Goal: Transaction & Acquisition: Purchase product/service

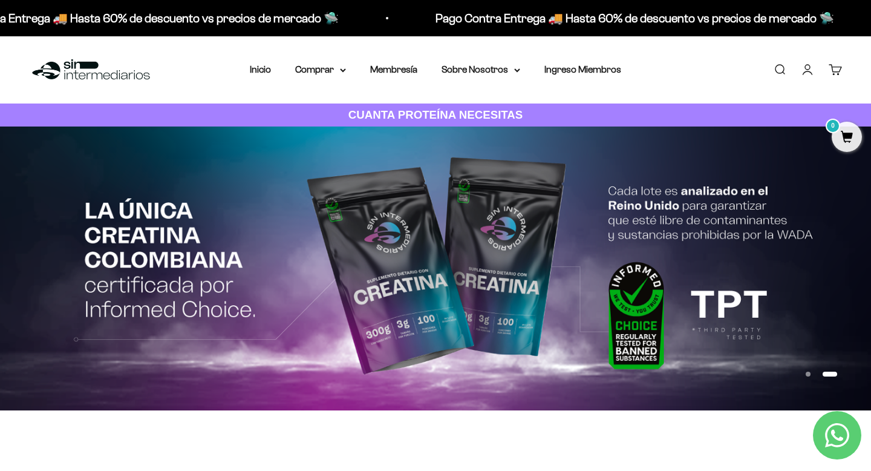
click at [809, 75] on link "Iniciar sesión" at bounding box center [807, 69] width 13 height 13
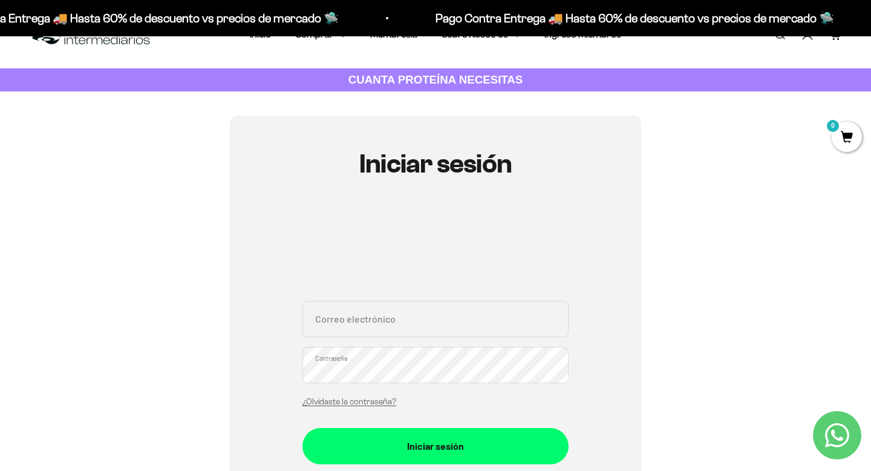
scroll to position [49, 0]
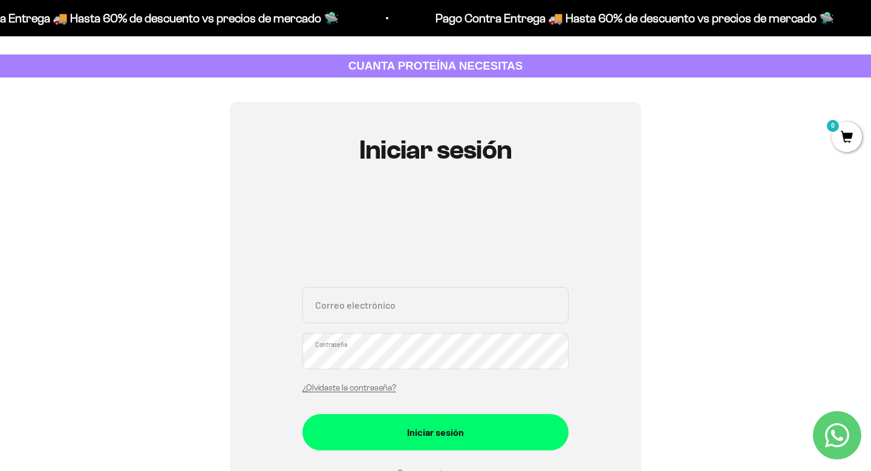
click at [372, 302] on input "Correo electrónico" at bounding box center [436, 305] width 266 height 36
type input "[EMAIL_ADDRESS][DOMAIN_NAME]"
click at [303, 414] on button "Iniciar sesión" at bounding box center [436, 432] width 266 height 36
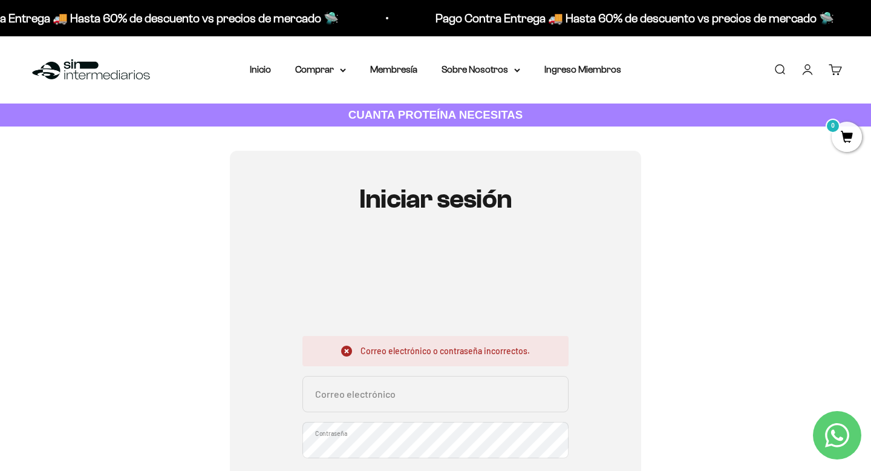
click at [408, 400] on input "Correo electrónico" at bounding box center [436, 394] width 266 height 36
type input "[EMAIL_ADDRESS][DOMAIN_NAME]"
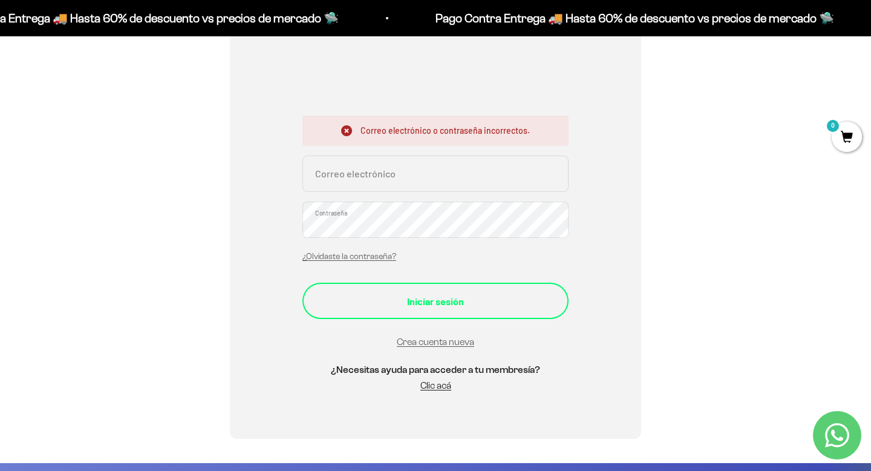
scroll to position [218, 0]
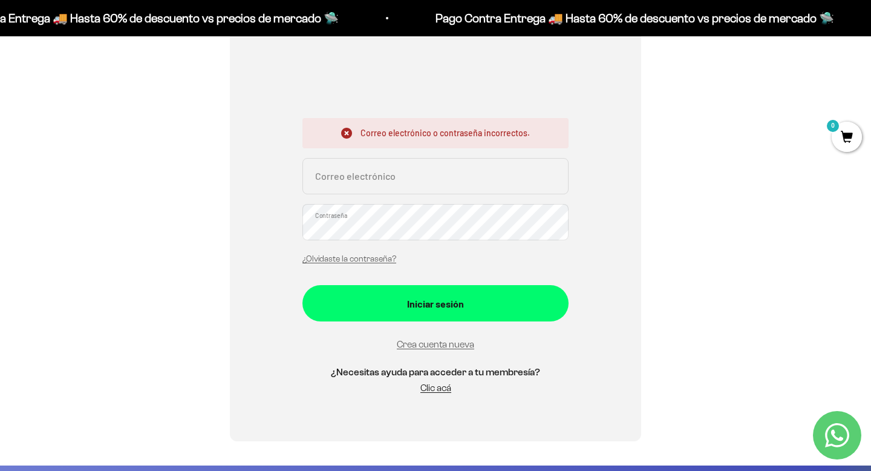
click at [356, 186] on input "Correo electrónico" at bounding box center [436, 176] width 266 height 36
type input "catarod89@hotmail.com"
click at [358, 255] on link "¿Olvidaste la contraseña?" at bounding box center [350, 258] width 94 height 9
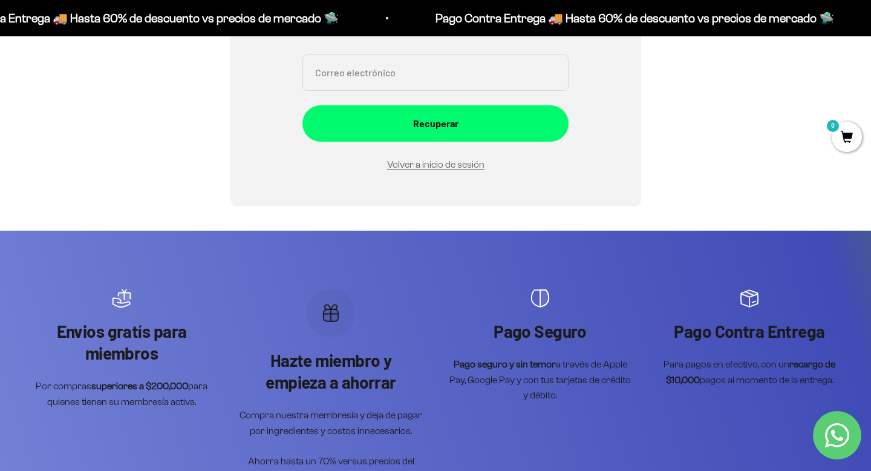
scroll to position [0, 0]
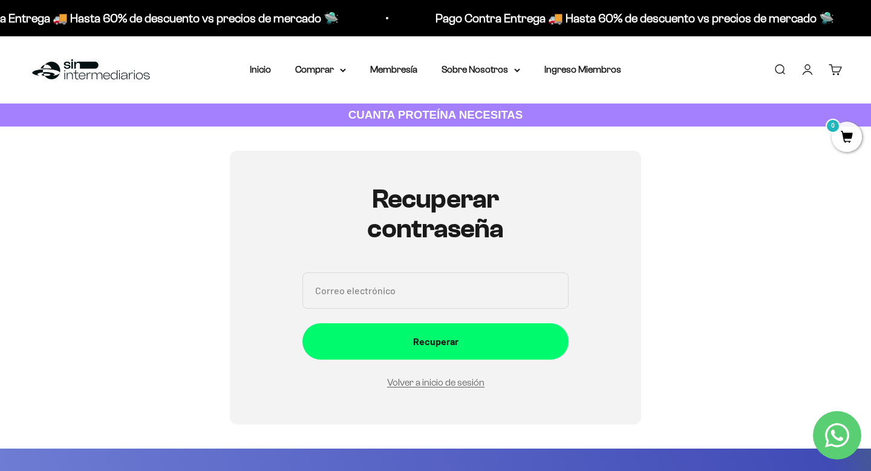
click at [378, 283] on input "Correo electrónico" at bounding box center [436, 290] width 266 height 36
type input "[EMAIL_ADDRESS][DOMAIN_NAME]"
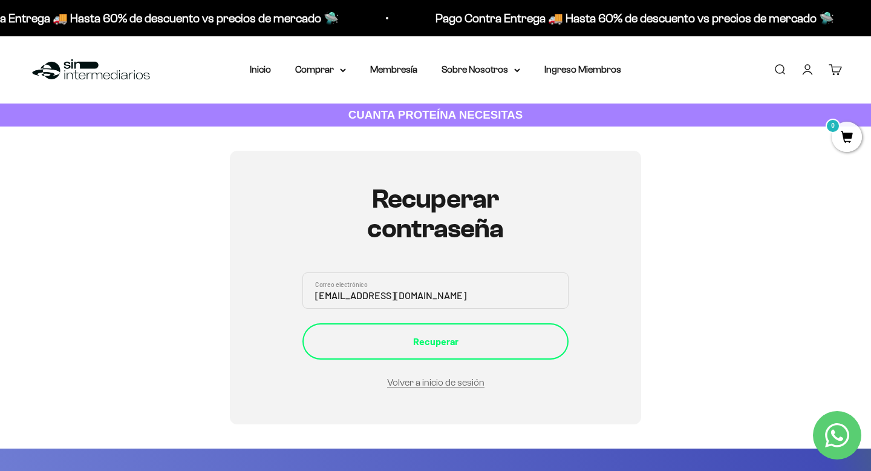
click at [445, 339] on div "Recuperar" at bounding box center [436, 341] width 218 height 16
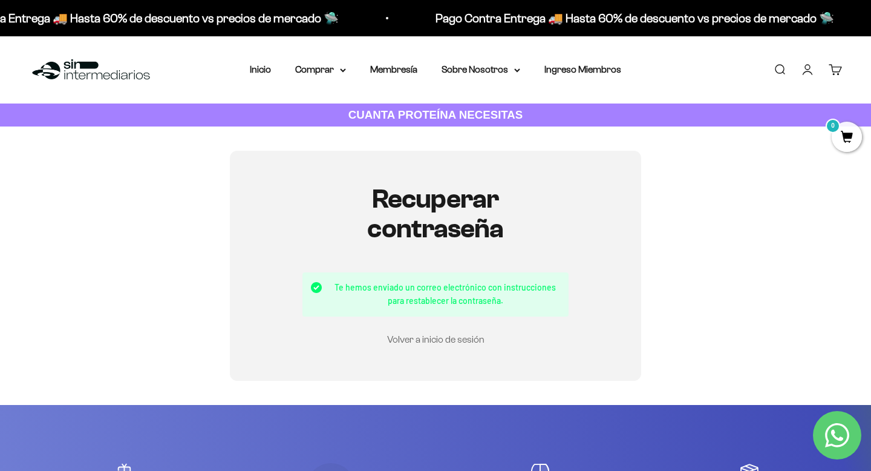
click at [429, 338] on link "Volver a inicio de sesión" at bounding box center [435, 339] width 97 height 10
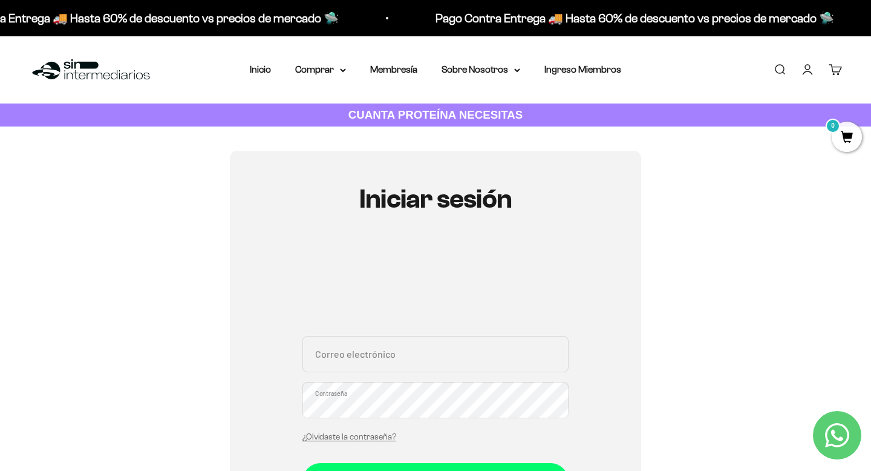
click at [383, 356] on input "Correo electrónico" at bounding box center [436, 354] width 266 height 36
type input "catarod89@hotmail.com"
click at [327, 69] on summary "Comprar" at bounding box center [320, 70] width 51 height 16
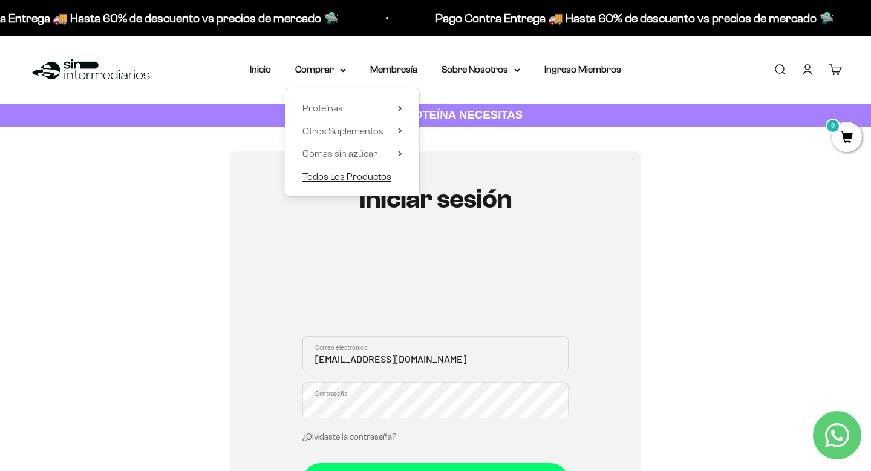
click at [338, 174] on span "Todos Los Productos" at bounding box center [347, 176] width 89 height 10
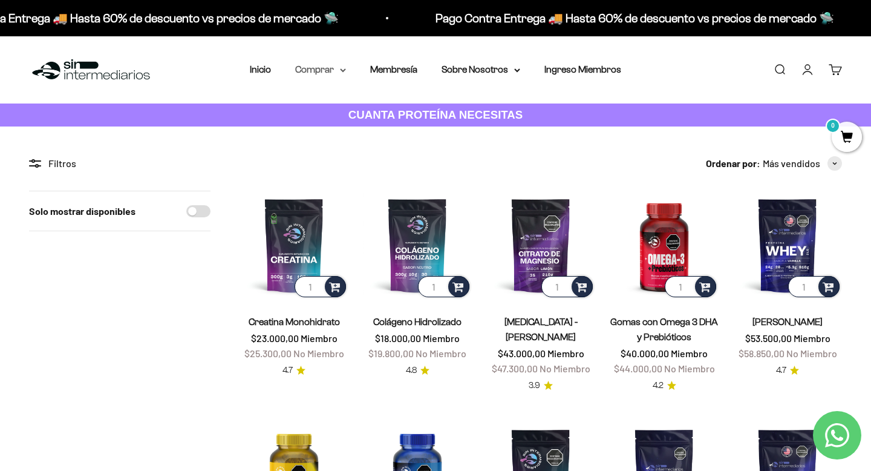
click at [326, 72] on summary "Comprar" at bounding box center [320, 70] width 51 height 16
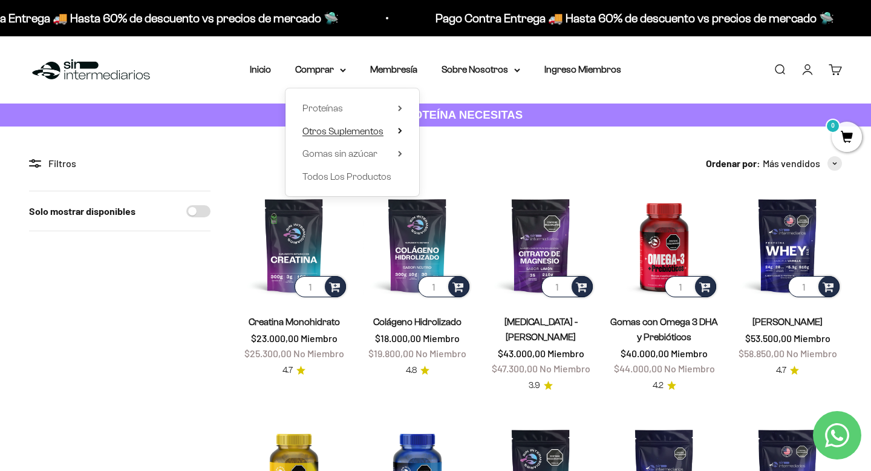
click at [367, 134] on span "Otros Suplementos" at bounding box center [343, 131] width 81 height 10
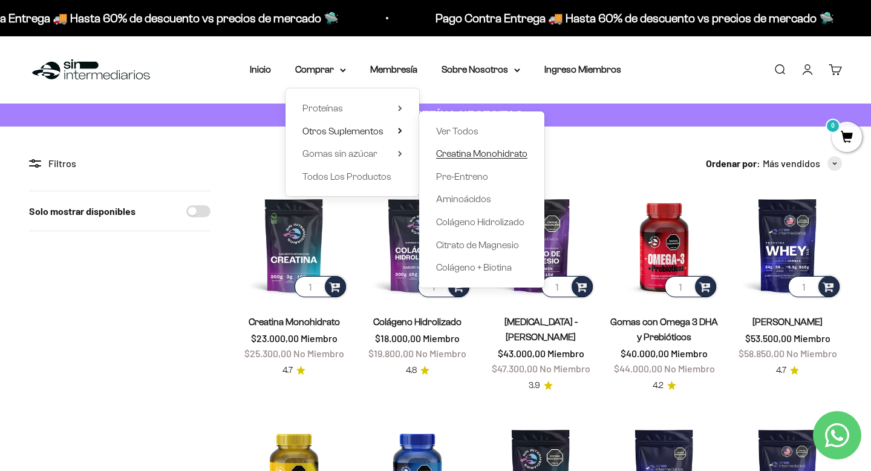
click at [474, 154] on span "Creatina Monohidrato" at bounding box center [481, 153] width 91 height 10
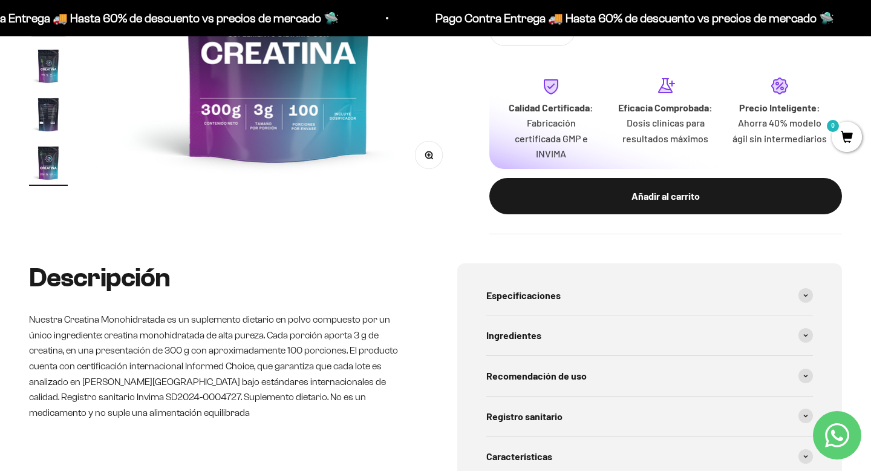
scroll to position [349, 0]
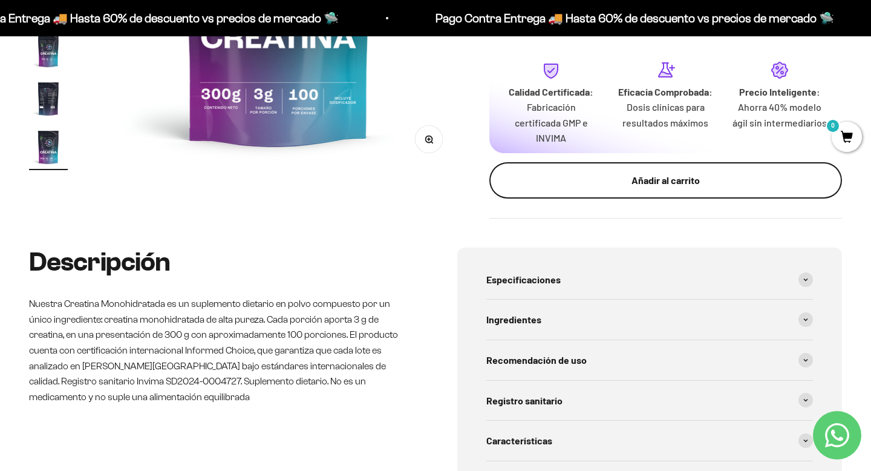
click at [655, 180] on div "Añadir al carrito" at bounding box center [666, 180] width 304 height 16
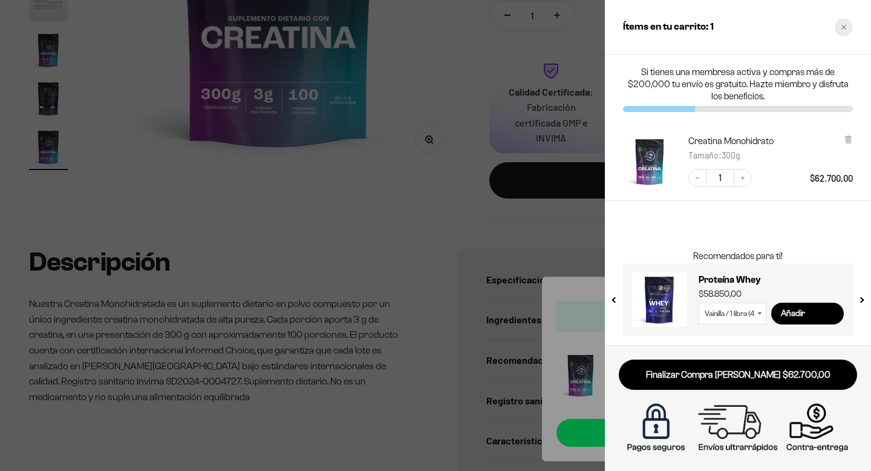
click at [847, 31] on div "Close cart" at bounding box center [844, 27] width 18 height 18
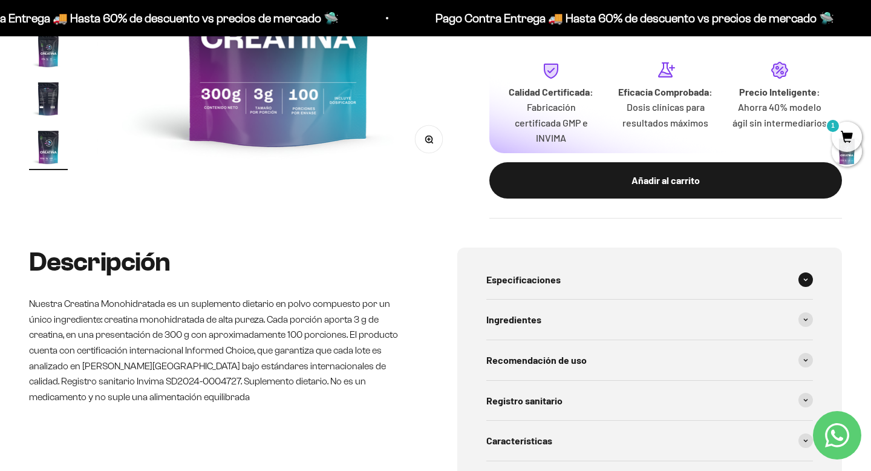
scroll to position [0, 0]
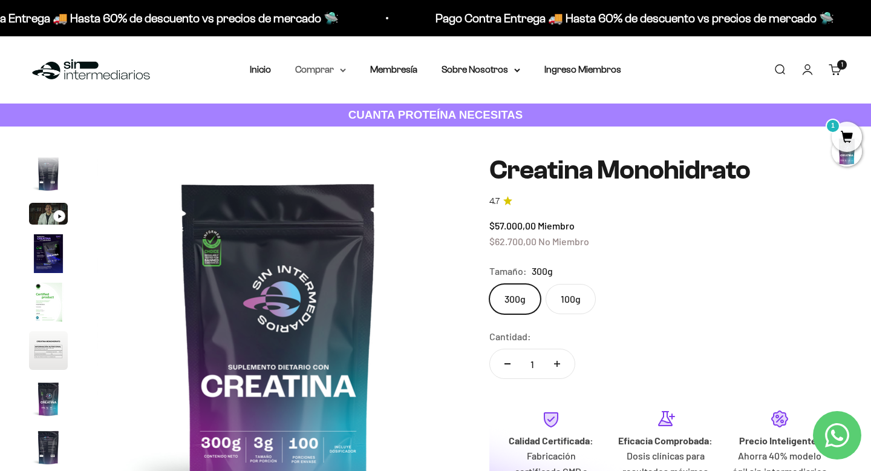
click at [318, 70] on summary "Comprar" at bounding box center [320, 70] width 51 height 16
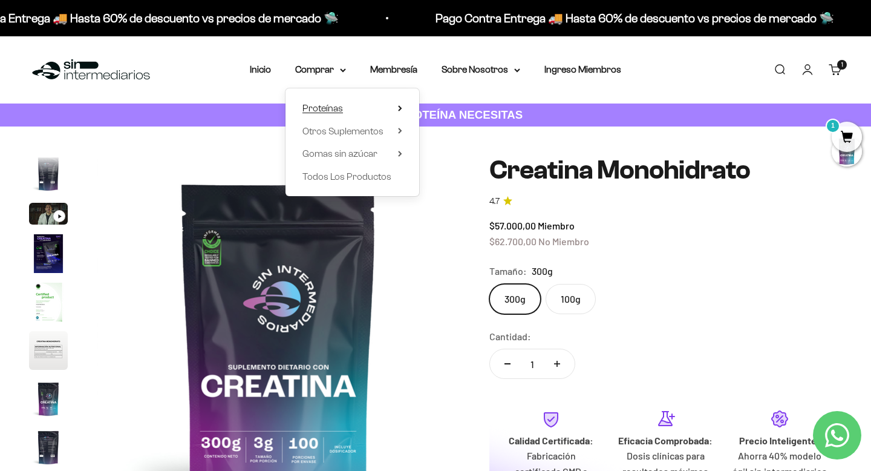
click at [335, 106] on span "Proteínas" at bounding box center [323, 108] width 41 height 10
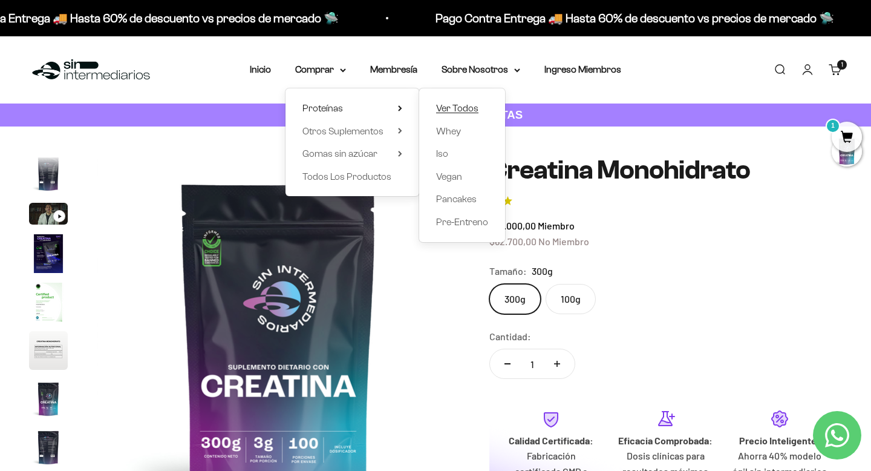
click at [454, 108] on span "Ver Todos" at bounding box center [457, 108] width 42 height 10
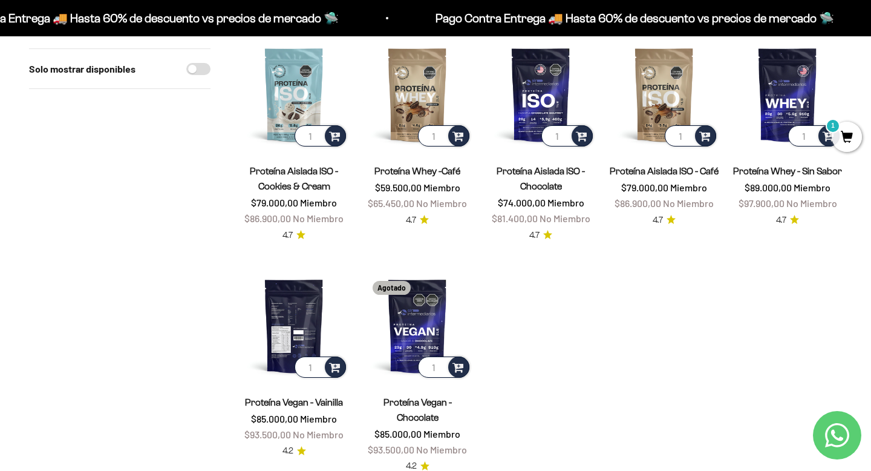
scroll to position [404, 0]
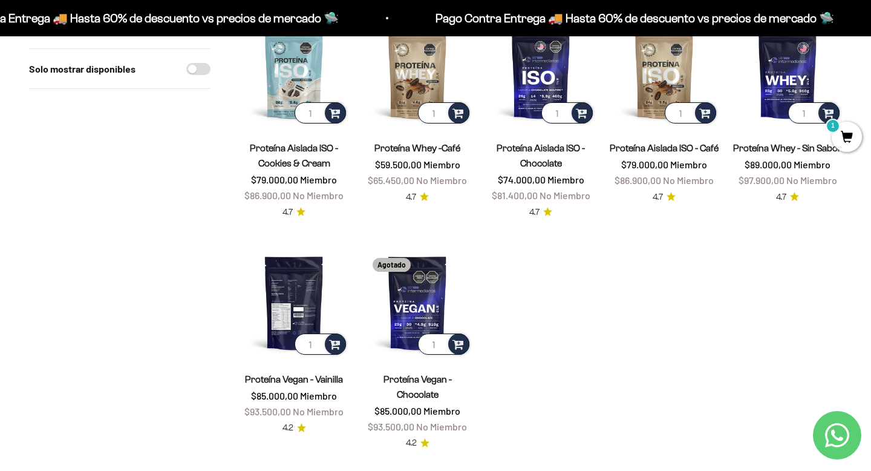
click at [302, 298] on img at bounding box center [294, 302] width 109 height 109
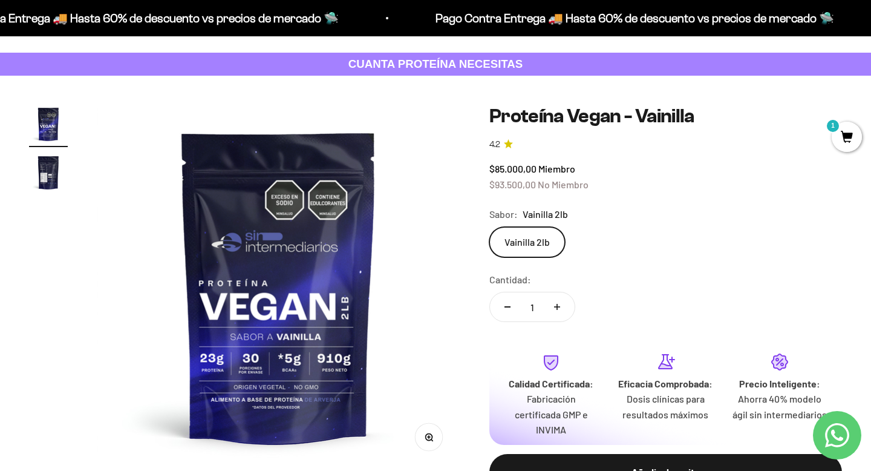
scroll to position [51, 0]
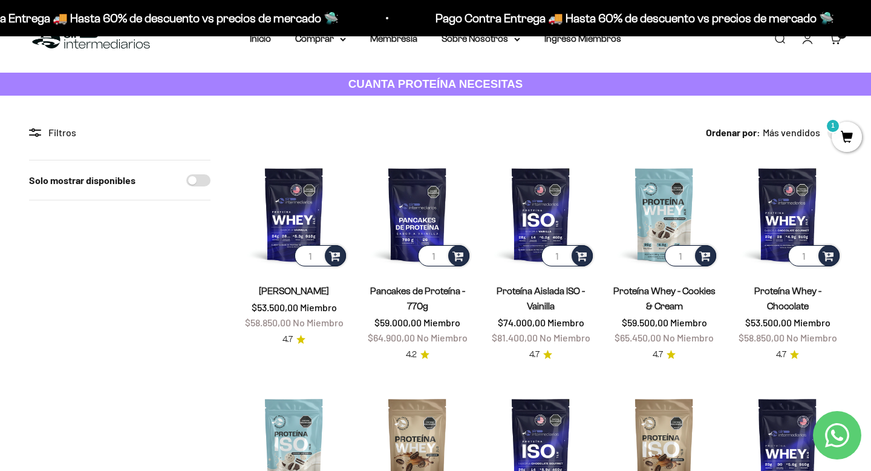
scroll to position [92, 0]
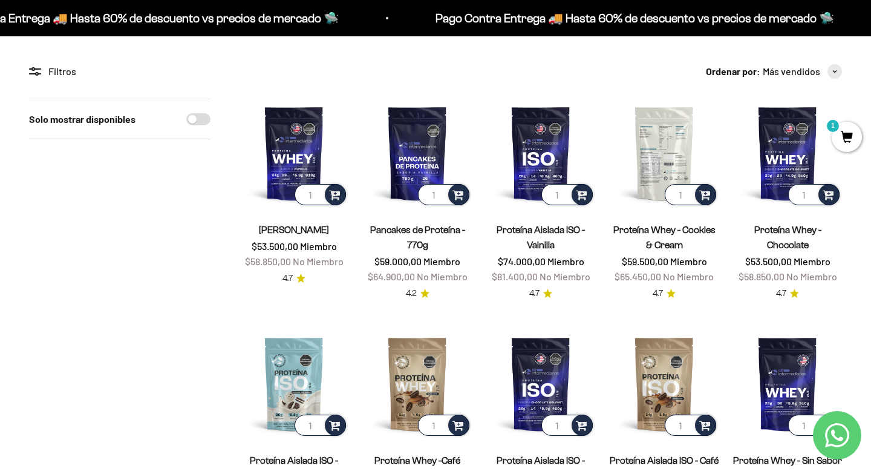
click at [668, 159] on img at bounding box center [664, 153] width 109 height 109
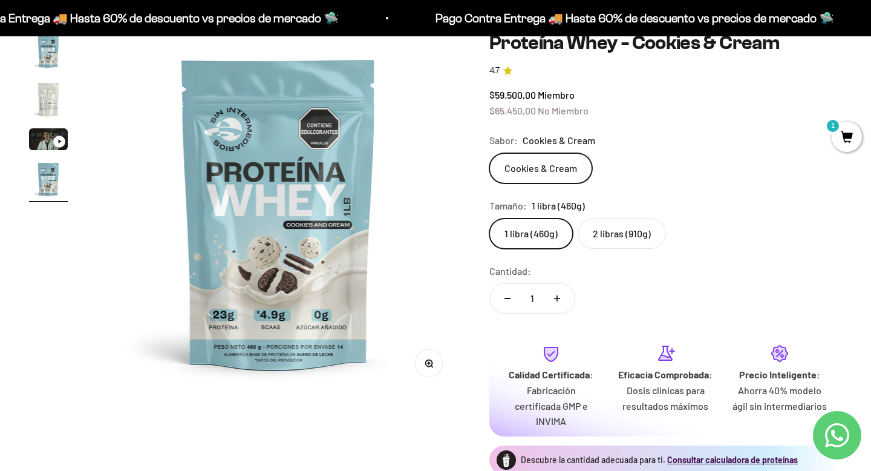
scroll to position [109, 0]
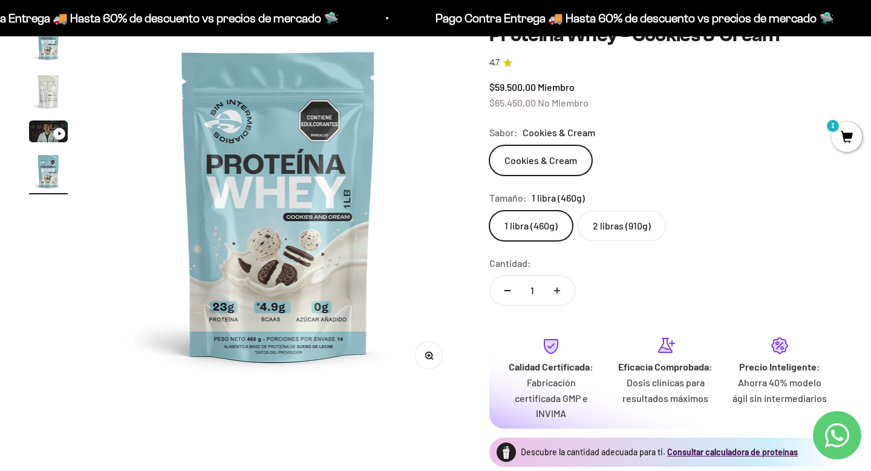
click at [609, 226] on label "2 libras (910g)" at bounding box center [622, 226] width 88 height 30
click at [490, 211] on input "2 libras (910g)" at bounding box center [489, 210] width 1 height 1
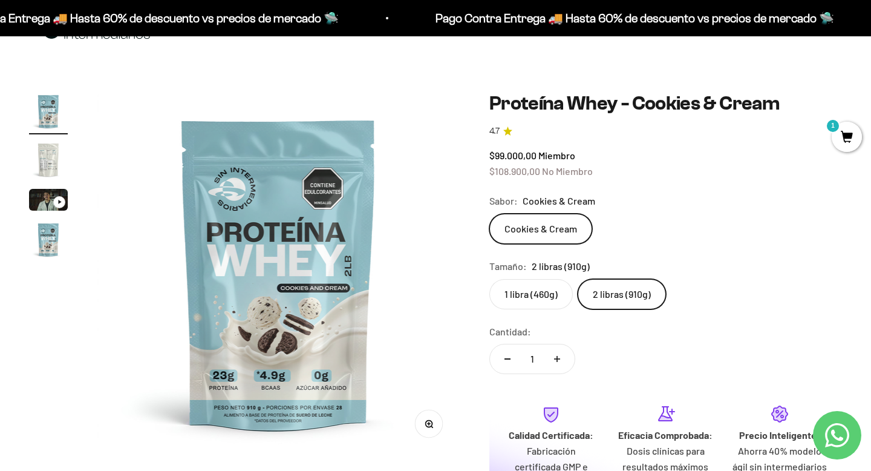
scroll to position [33, 0]
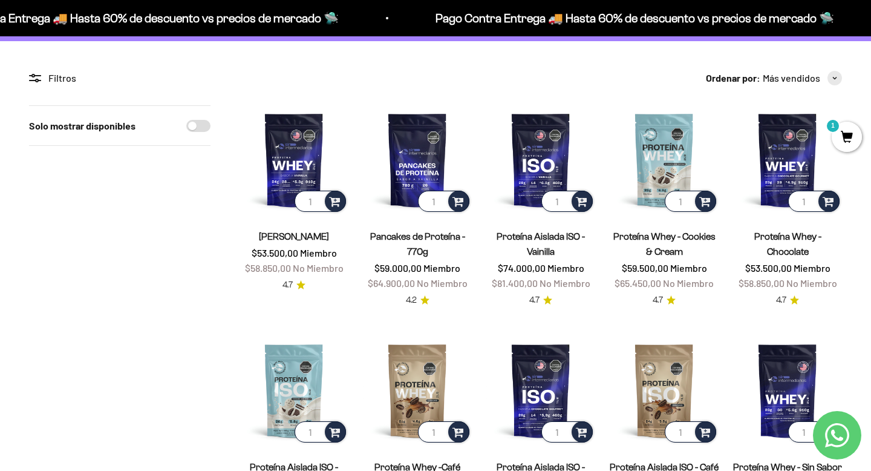
scroll to position [87, 0]
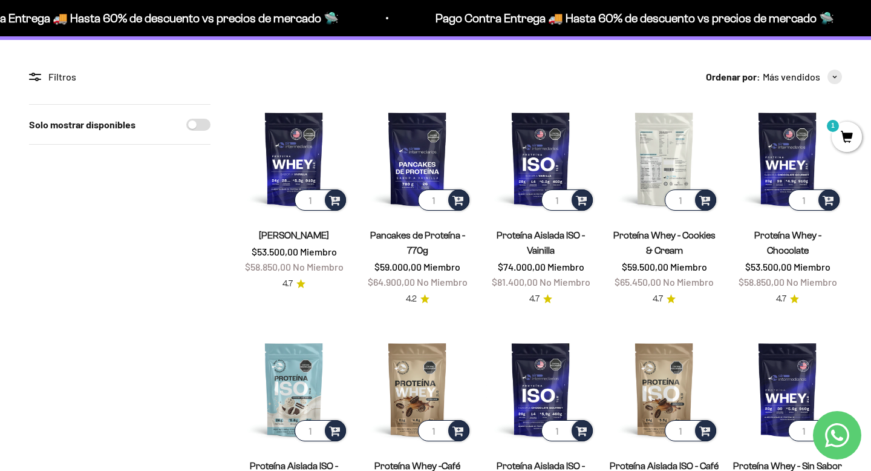
click at [685, 140] on img at bounding box center [664, 158] width 109 height 109
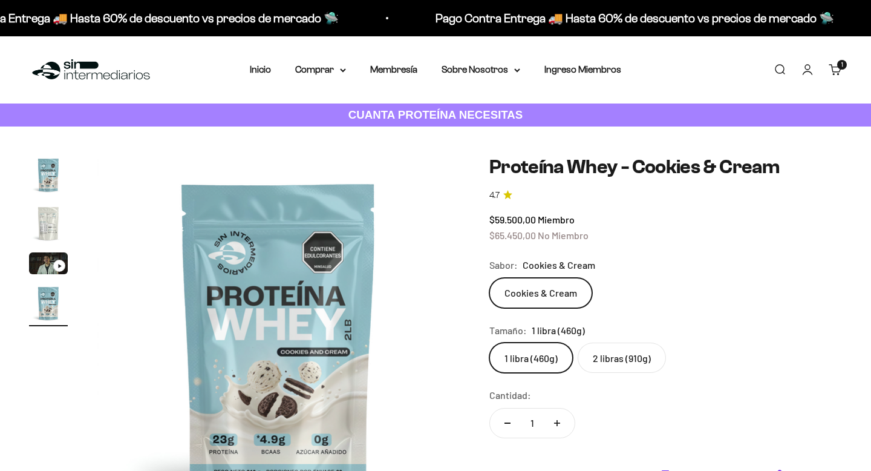
scroll to position [0, 1134]
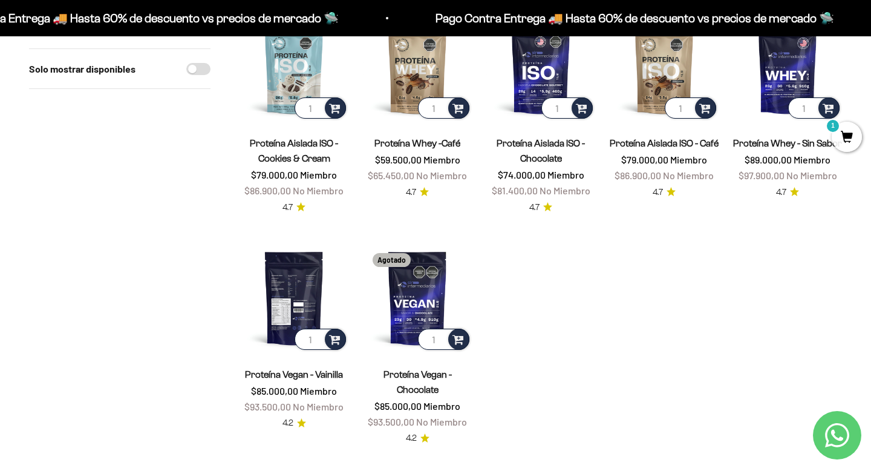
scroll to position [419, 0]
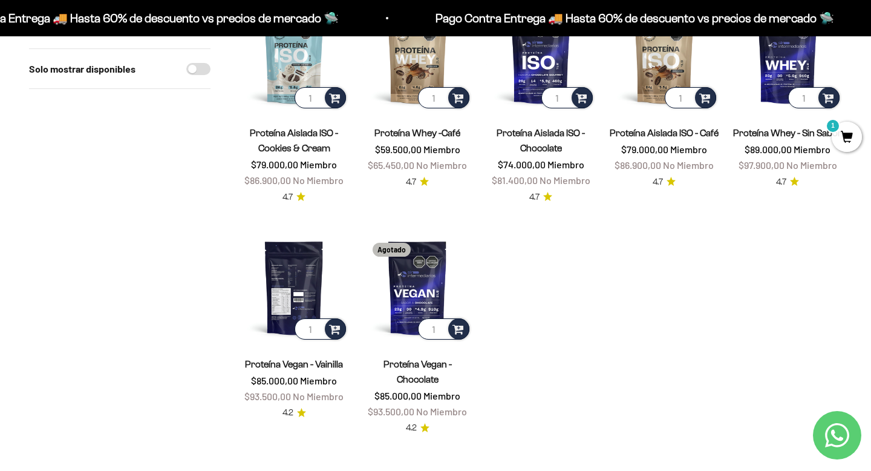
click at [303, 272] on img at bounding box center [294, 287] width 109 height 109
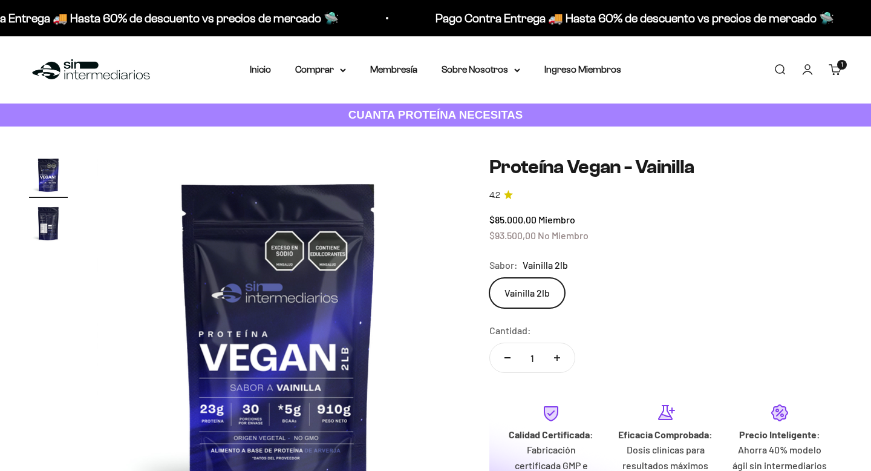
click at [49, 230] on img "Ir al artículo 2" at bounding box center [48, 223] width 39 height 39
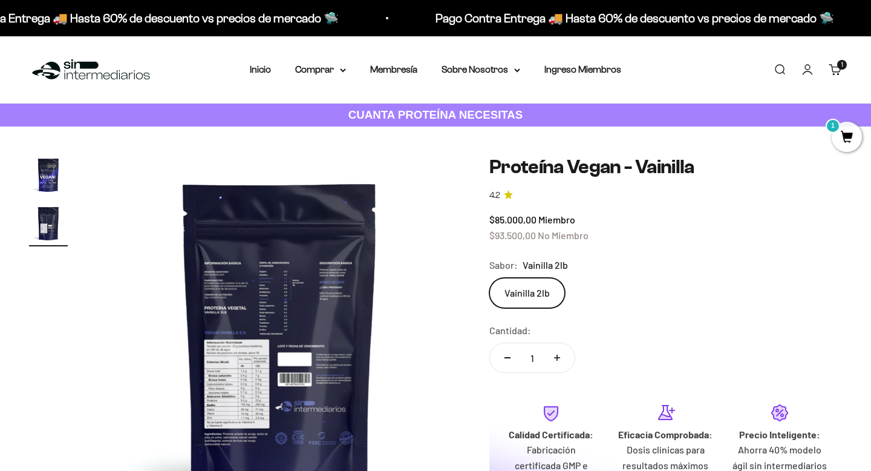
scroll to position [0, 378]
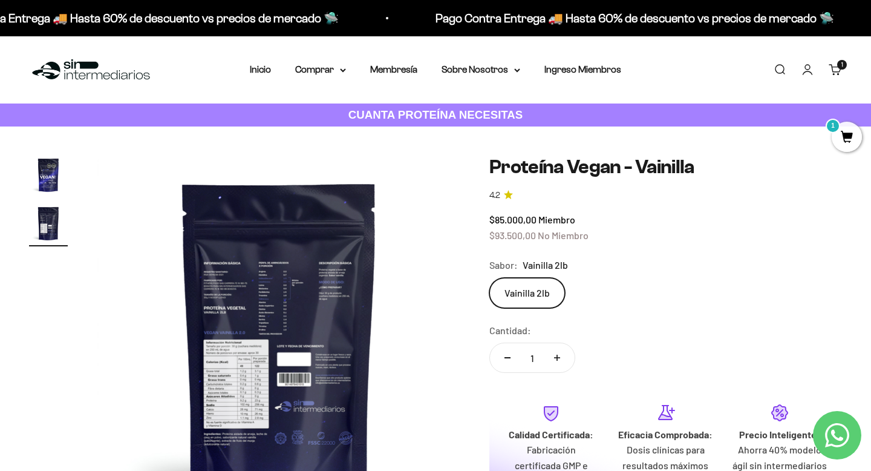
click at [234, 385] on img at bounding box center [279, 338] width 364 height 364
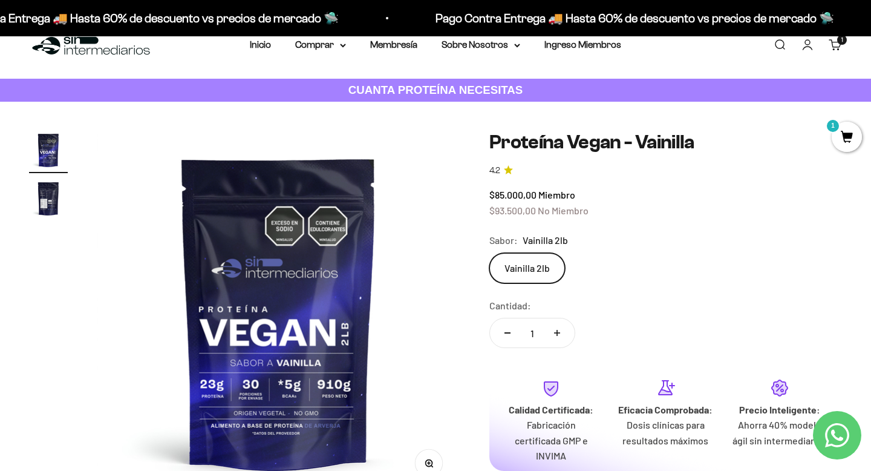
scroll to position [34, 0]
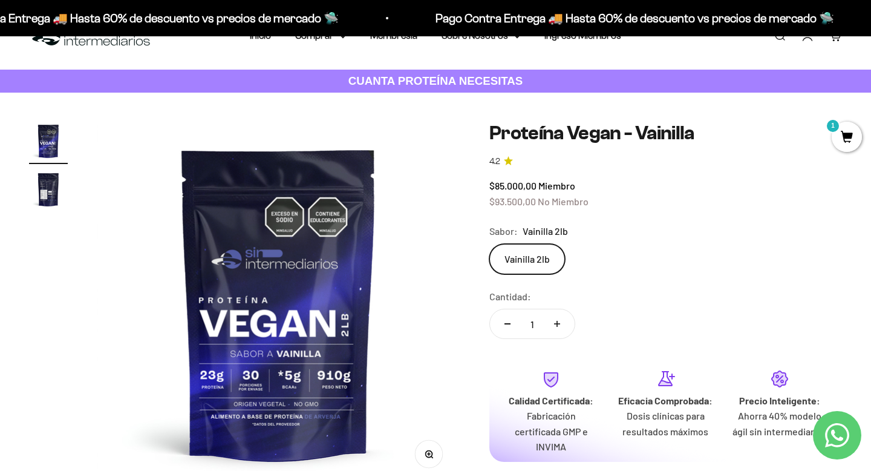
click at [51, 151] on img "Ir al artículo 1" at bounding box center [48, 141] width 39 height 39
click at [51, 183] on img "Ir al artículo 2" at bounding box center [48, 189] width 39 height 39
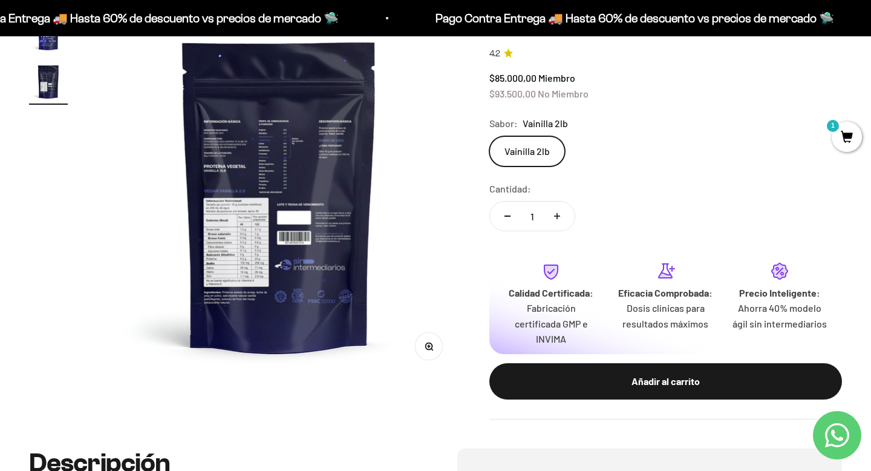
scroll to position [148, 0]
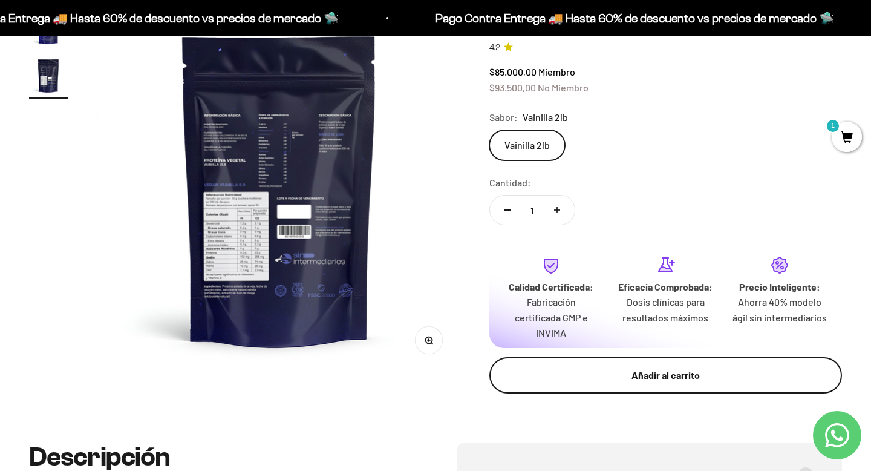
click at [679, 379] on div "Añadir al carrito" at bounding box center [666, 375] width 304 height 16
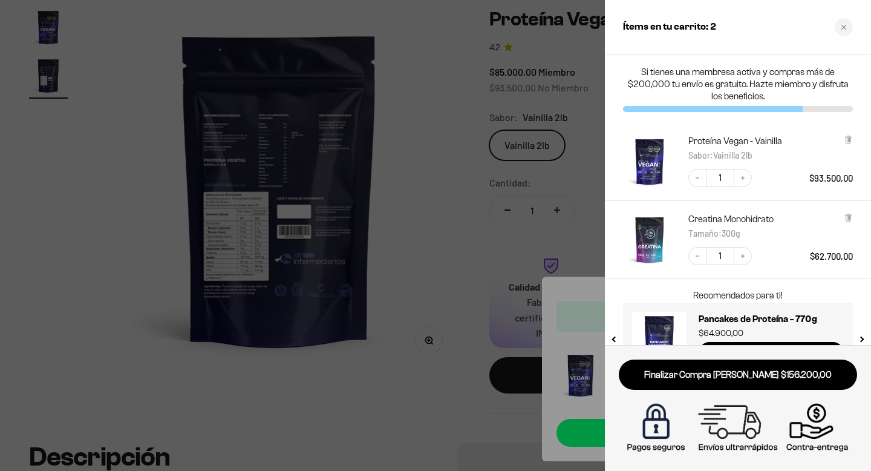
click at [458, 291] on div at bounding box center [435, 235] width 871 height 471
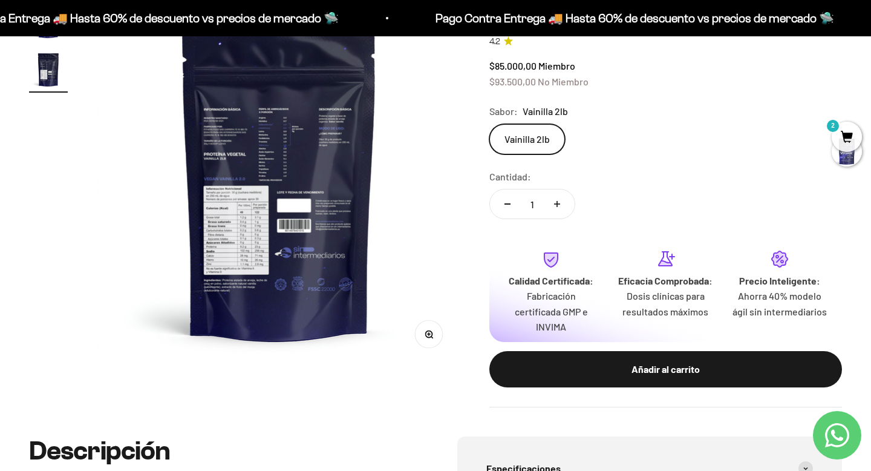
scroll to position [0, 0]
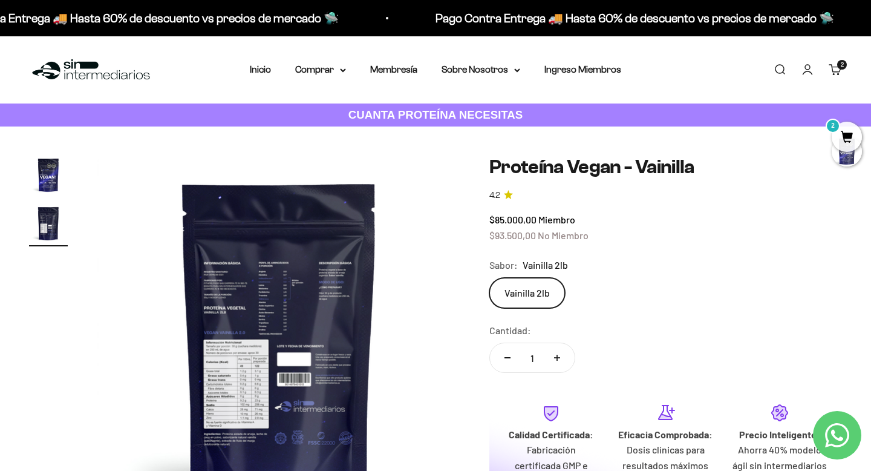
click at [839, 64] on cart-count "2" at bounding box center [843, 65] width 10 height 10
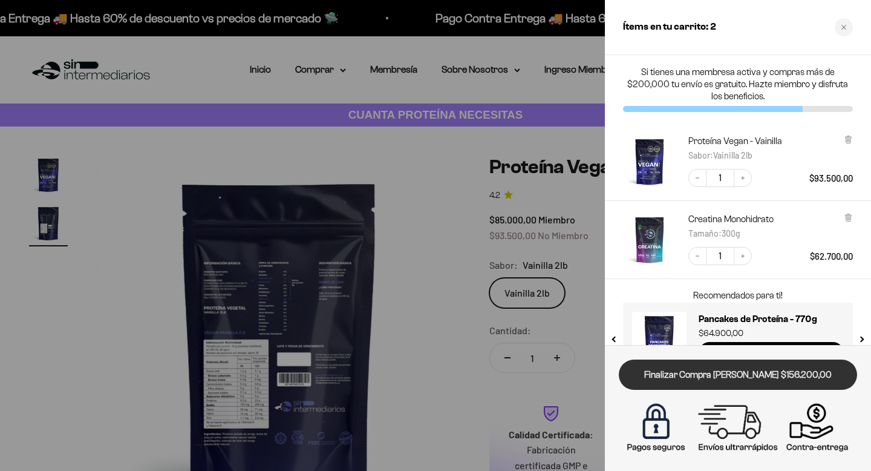
click at [744, 381] on link "Finalizar Compra [PERSON_NAME] $156.200,00" at bounding box center [738, 374] width 238 height 31
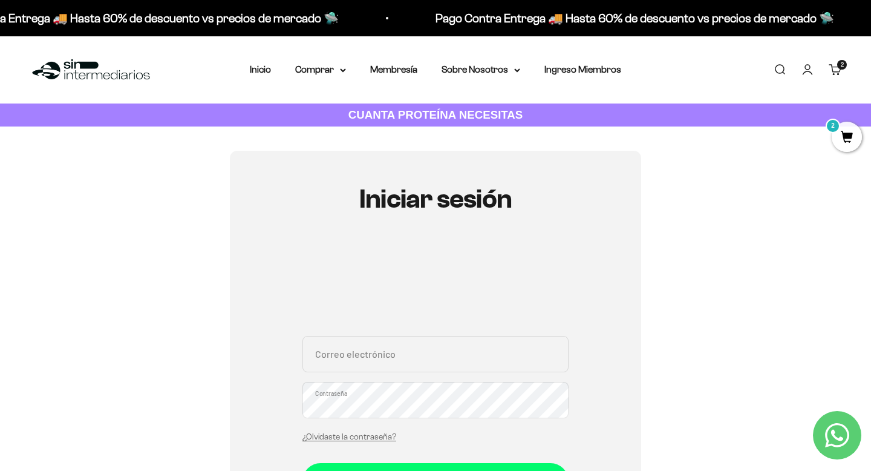
scroll to position [22, 0]
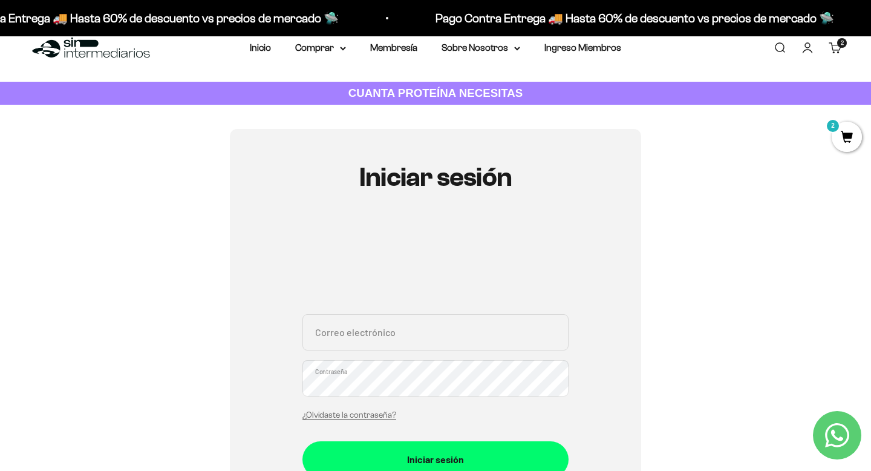
click at [404, 334] on input "Correo electrónico" at bounding box center [436, 332] width 266 height 36
type input "[EMAIL_ADDRESS][DOMAIN_NAME]"
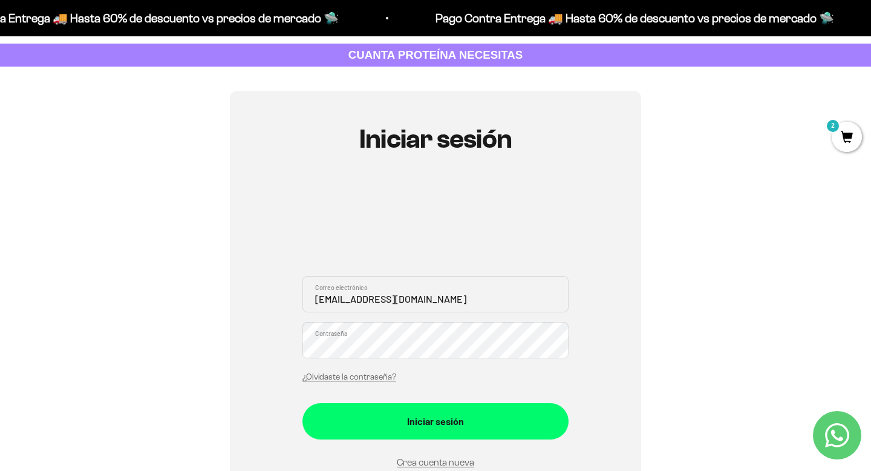
scroll to position [68, 0]
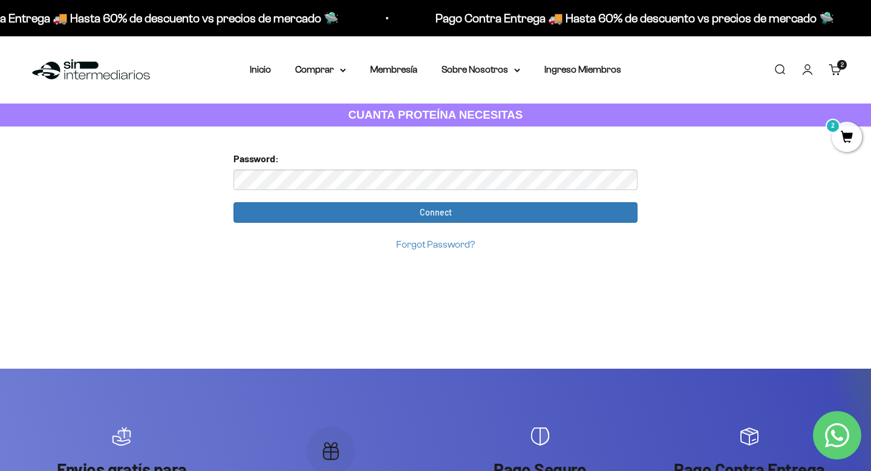
click at [234, 202] on input "Connect" at bounding box center [436, 212] width 404 height 21
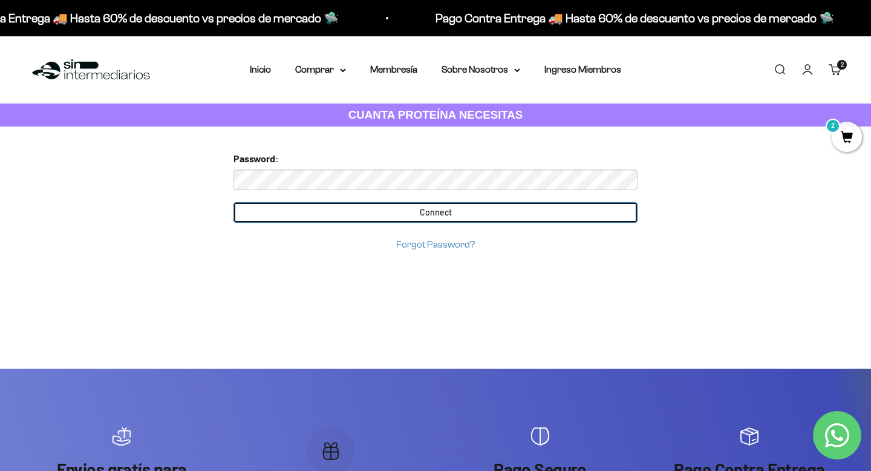
click at [456, 213] on input "Connect" at bounding box center [436, 212] width 404 height 21
click at [445, 212] on input "Connect" at bounding box center [436, 212] width 404 height 21
click at [390, 215] on input "Connect" at bounding box center [436, 212] width 404 height 21
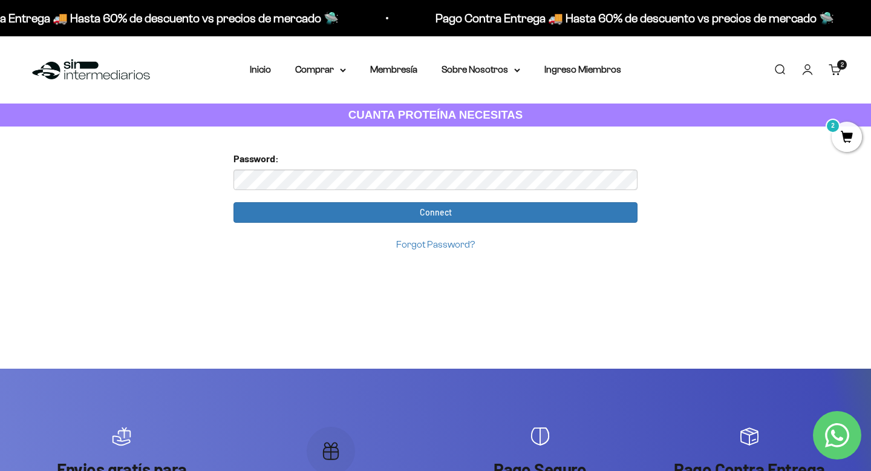
click at [412, 248] on link "Forgot Password?" at bounding box center [435, 244] width 79 height 10
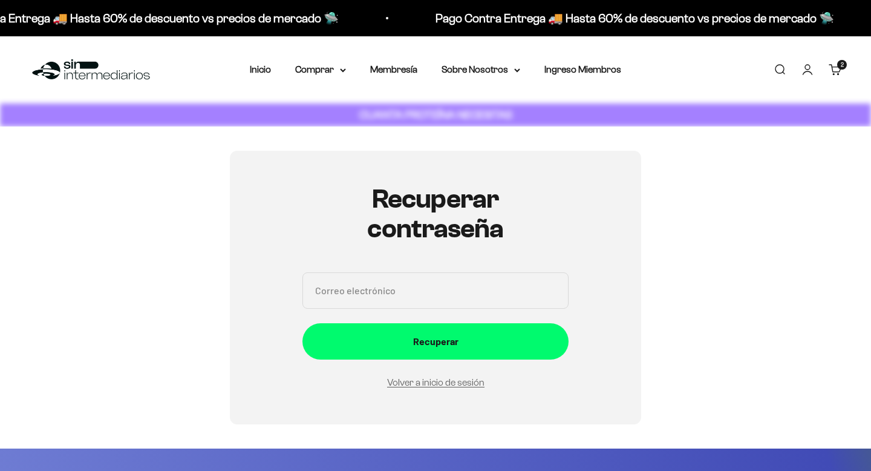
scroll to position [136, 0]
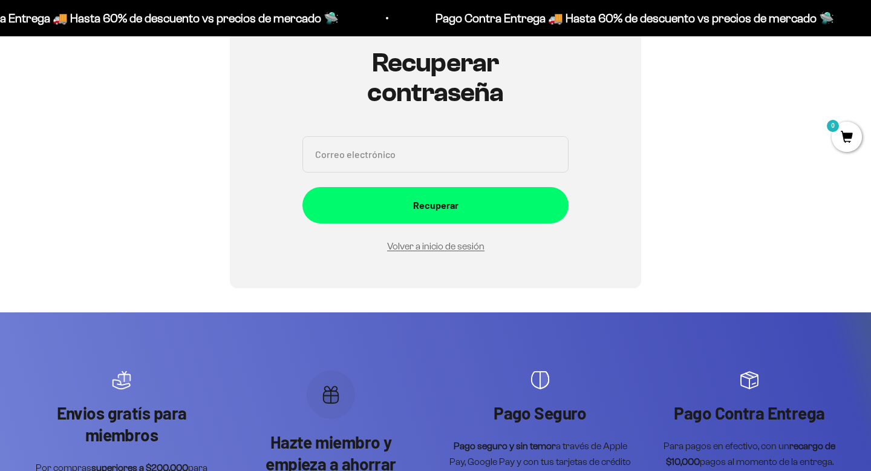
click at [403, 141] on input "Correo electrónico" at bounding box center [436, 154] width 266 height 36
type input "[EMAIL_ADDRESS][DOMAIN_NAME]"
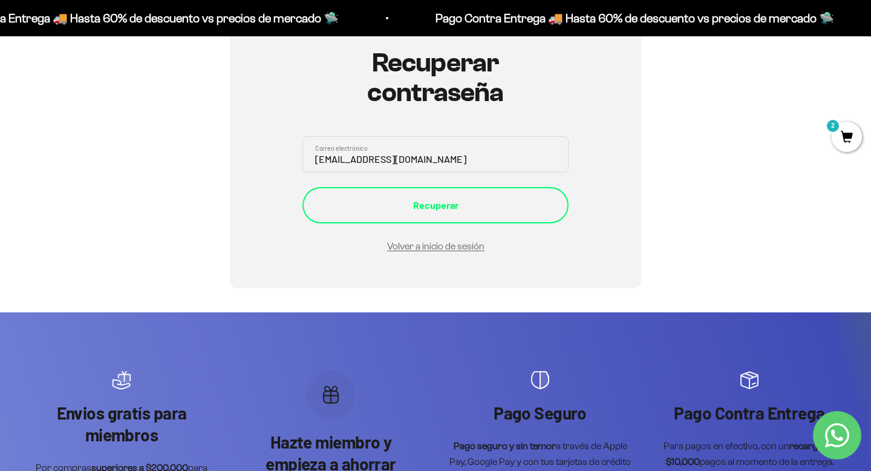
click at [421, 205] on div "Recuperar" at bounding box center [436, 205] width 218 height 16
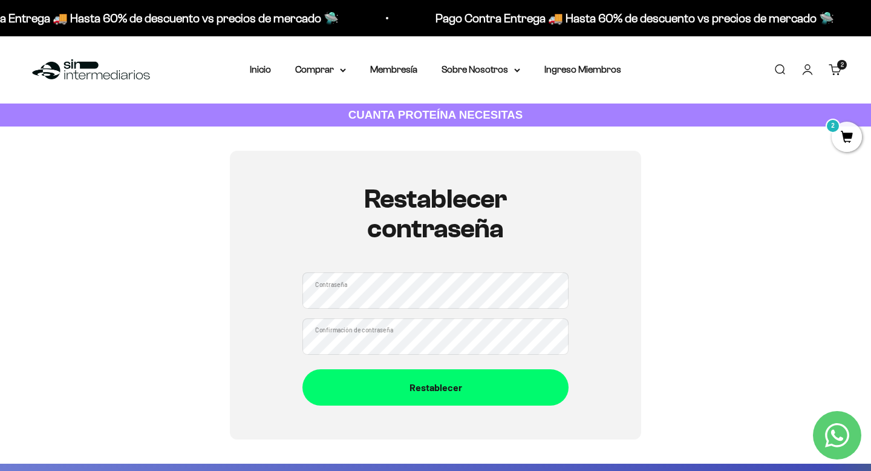
click at [303, 369] on button "Restablecer" at bounding box center [436, 387] width 266 height 36
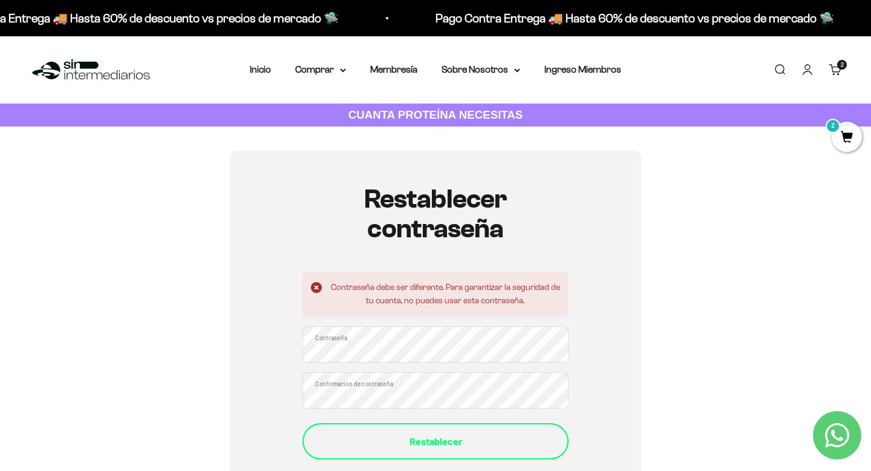
click at [445, 435] on div "Restablecer" at bounding box center [436, 441] width 218 height 16
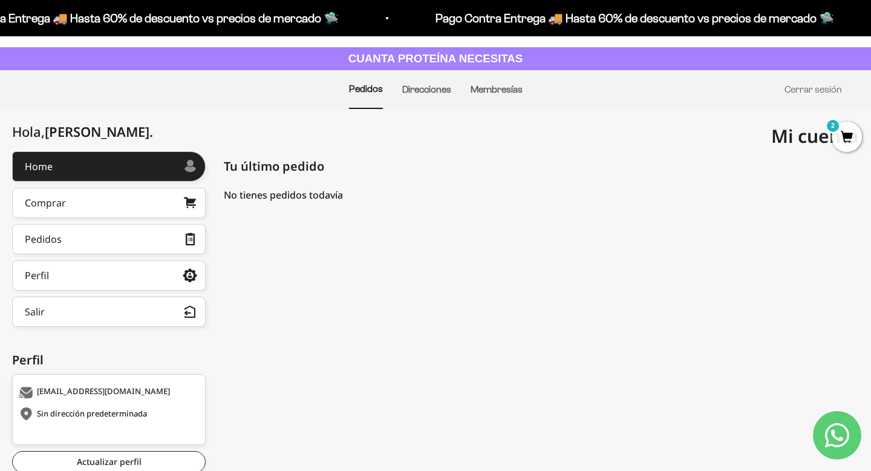
scroll to position [72, 0]
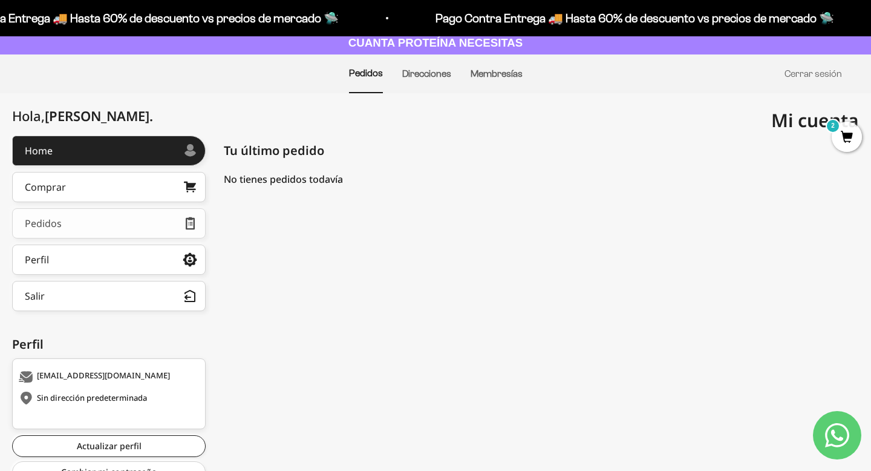
click at [130, 220] on link "Pedidos" at bounding box center [109, 223] width 194 height 30
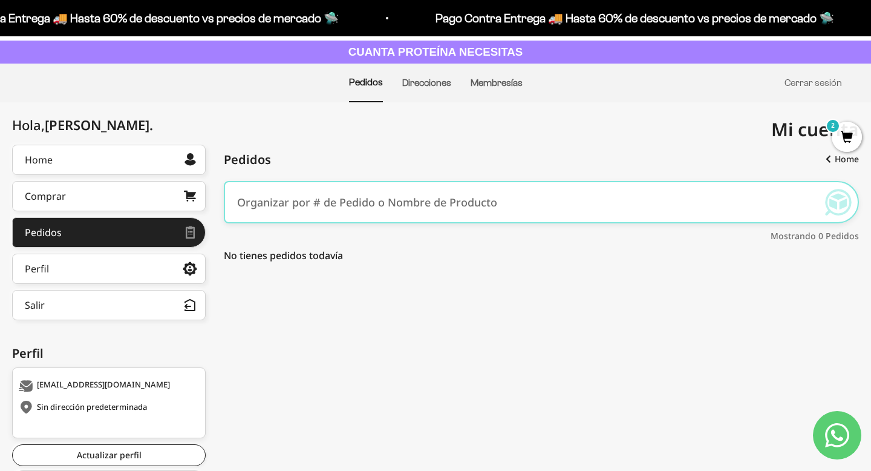
scroll to position [74, 0]
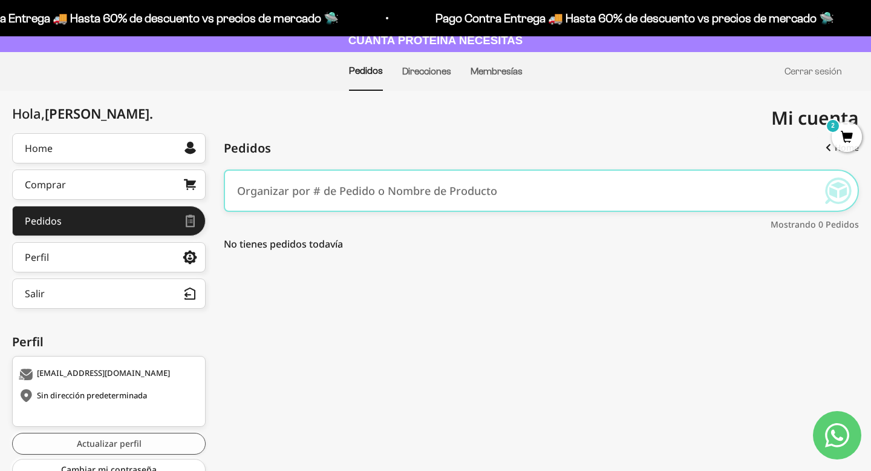
click at [117, 444] on link "Actualizar perfil" at bounding box center [109, 444] width 194 height 22
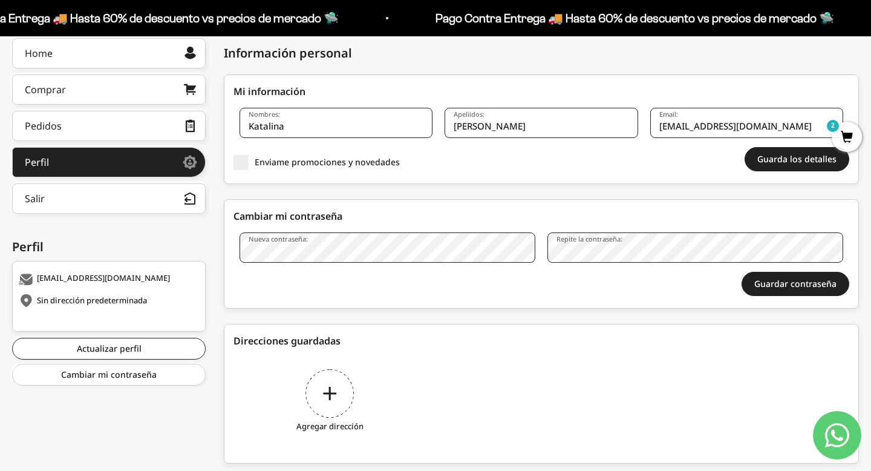
scroll to position [202, 0]
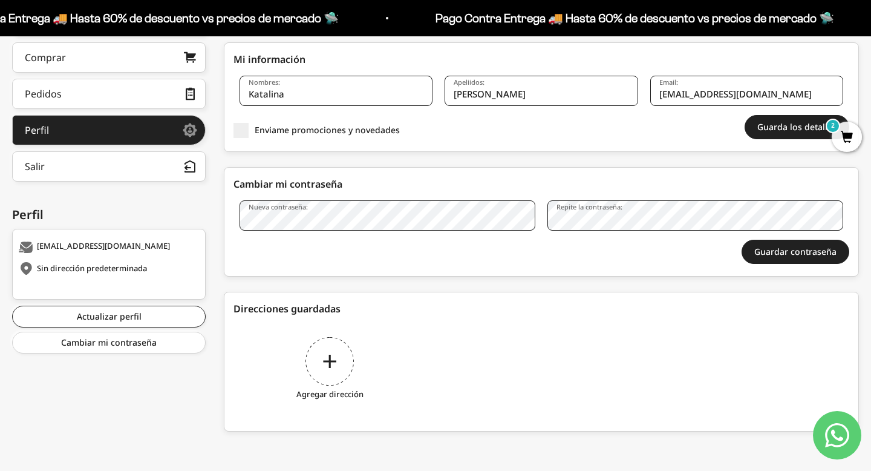
click at [327, 370] on div "Agregar dirección" at bounding box center [330, 370] width 193 height 91
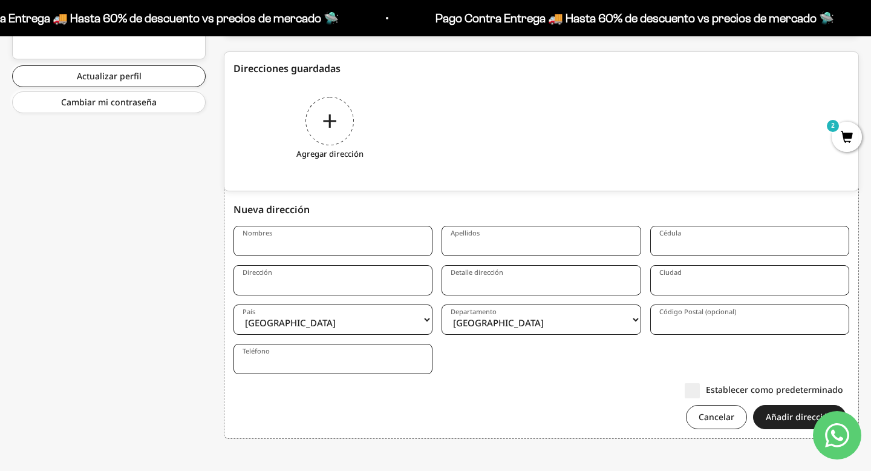
scroll to position [449, 0]
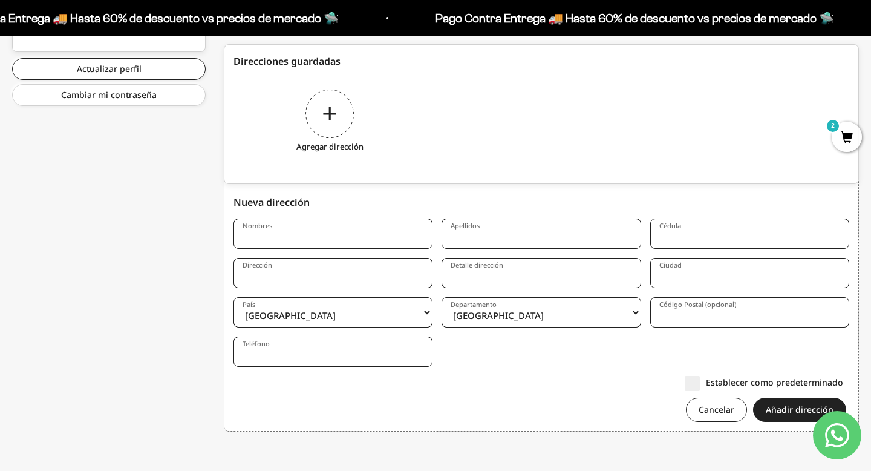
click at [309, 236] on input "Nombres" at bounding box center [333, 233] width 199 height 30
click at [320, 264] on input "Dirección" at bounding box center [333, 273] width 199 height 30
click at [330, 240] on input "Nombres" at bounding box center [333, 233] width 199 height 30
type input "Catalina"
type input "[PERSON_NAME]"
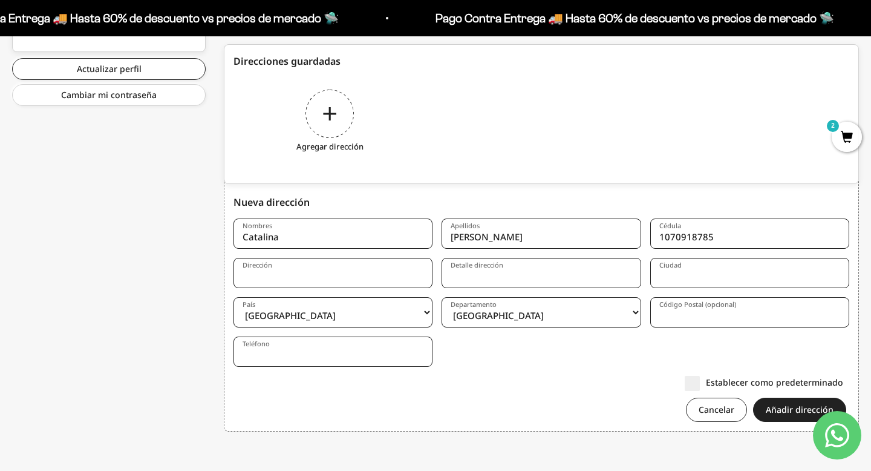
type input "1070918785"
click at [269, 281] on input "Dirección" at bounding box center [333, 273] width 199 height 30
click at [482, 280] on input "Detalle dirección" at bounding box center [541, 273] width 199 height 30
click at [320, 283] on input "calle 145" at bounding box center [333, 273] width 199 height 30
type input "calle 145 #13 a 02"
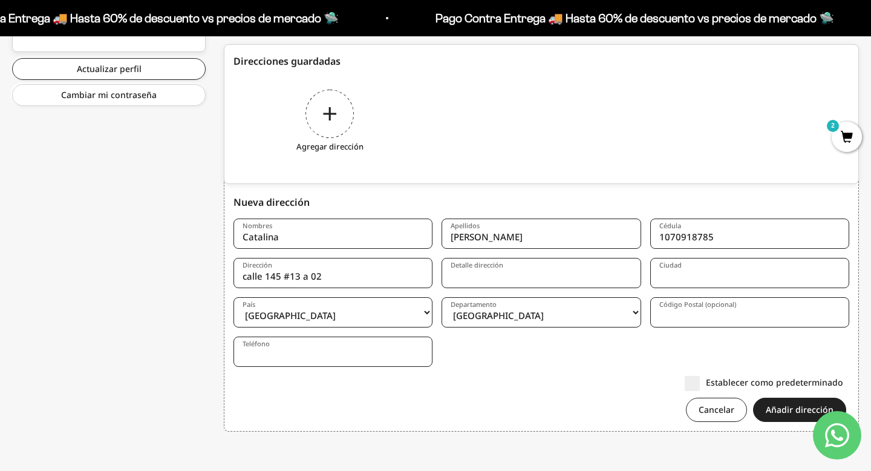
click at [481, 276] on input "Detalle dirección" at bounding box center [541, 273] width 199 height 30
type input "apto 205"
click at [684, 282] on input "Ciudad" at bounding box center [750, 273] width 199 height 30
type input "[GEOGRAPHIC_DATA]"
click at [499, 312] on select "[GEOGRAPHIC_DATA] [GEOGRAPHIC_DATA] Arauca Atlántico [GEOGRAPHIC_DATA] [GEOGRAP…" at bounding box center [541, 312] width 199 height 30
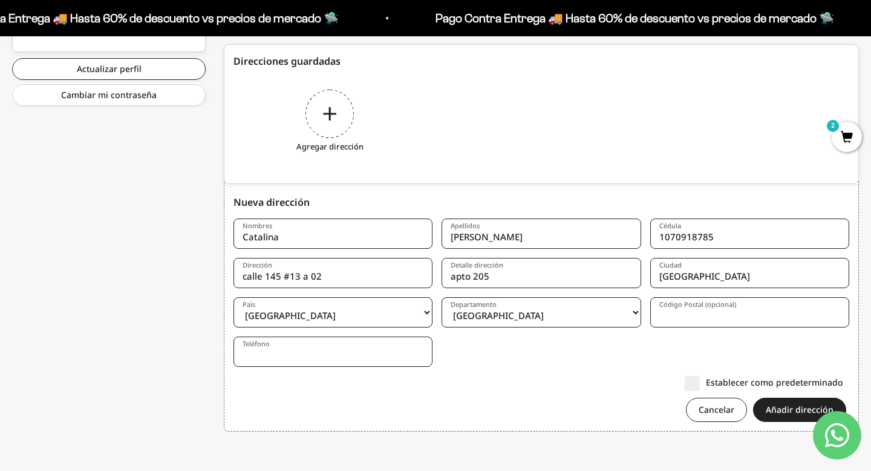
select select "Cundinamarca"
click at [442, 297] on select "[GEOGRAPHIC_DATA] [GEOGRAPHIC_DATA] Arauca Atlántico [GEOGRAPHIC_DATA] [GEOGRAP…" at bounding box center [541, 312] width 199 height 30
click at [687, 310] on input "Código Postal (opcional)" at bounding box center [750, 312] width 199 height 30
click at [328, 353] on input "Teléfono" at bounding box center [333, 351] width 199 height 30
type input "3123230806"
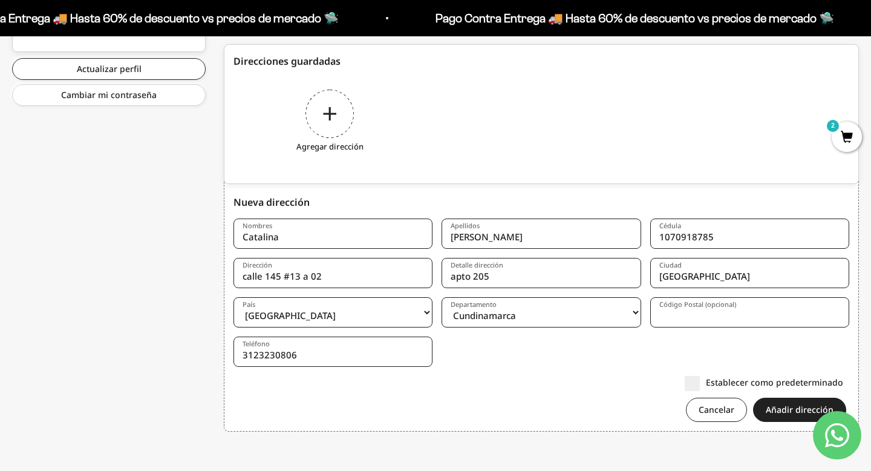
click at [464, 369] on form "Nombres [PERSON_NAME] [PERSON_NAME] Cédula 1070918785 Dirección [STREET_ADDRESS…" at bounding box center [542, 324] width 616 height 212
click at [695, 382] on label "Establecer como predeterminado" at bounding box center [764, 382] width 159 height 13
click at [844, 382] on input "Establecer como predeterminado" at bounding box center [844, 382] width 0 height 0
click at [787, 412] on button "Añadir dirección" at bounding box center [799, 410] width 93 height 24
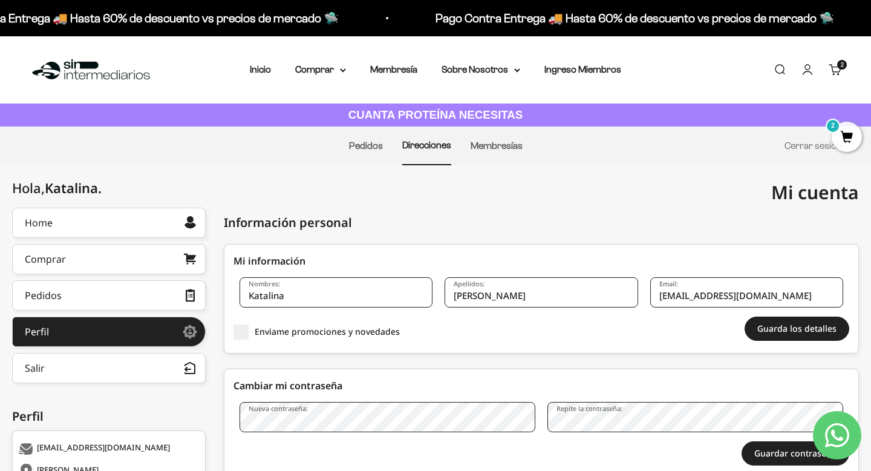
click at [856, 140] on span "2" at bounding box center [847, 137] width 30 height 30
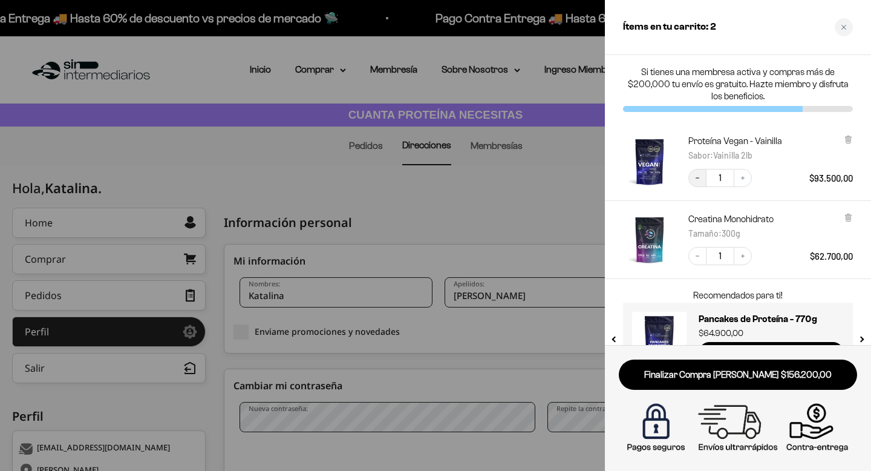
click at [697, 177] on icon "Decrease quantity" at bounding box center [697, 177] width 7 height 7
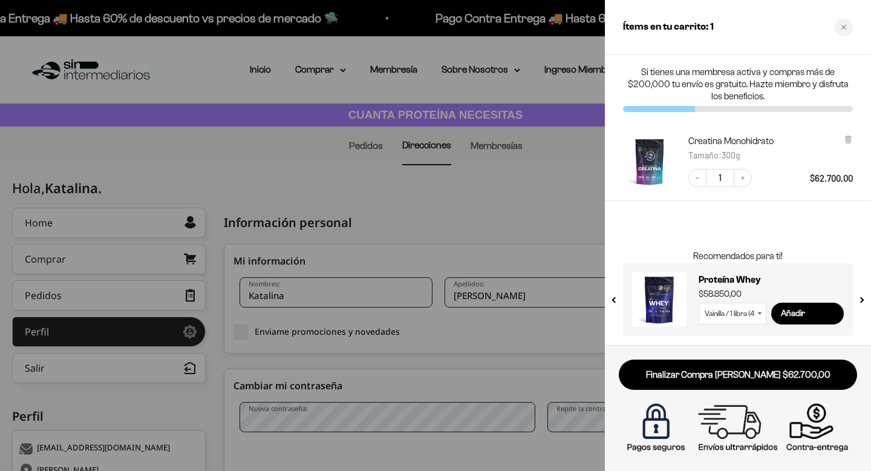
click at [525, 211] on div at bounding box center [435, 235] width 871 height 471
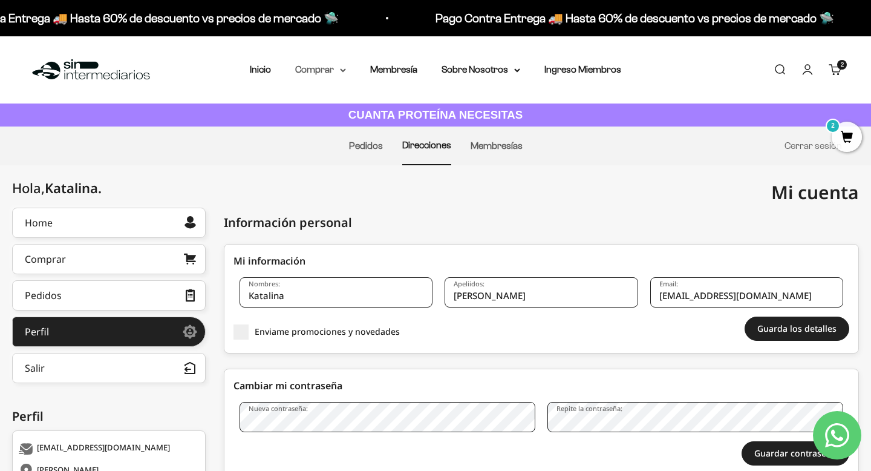
click at [335, 67] on summary "Comprar" at bounding box center [320, 70] width 51 height 16
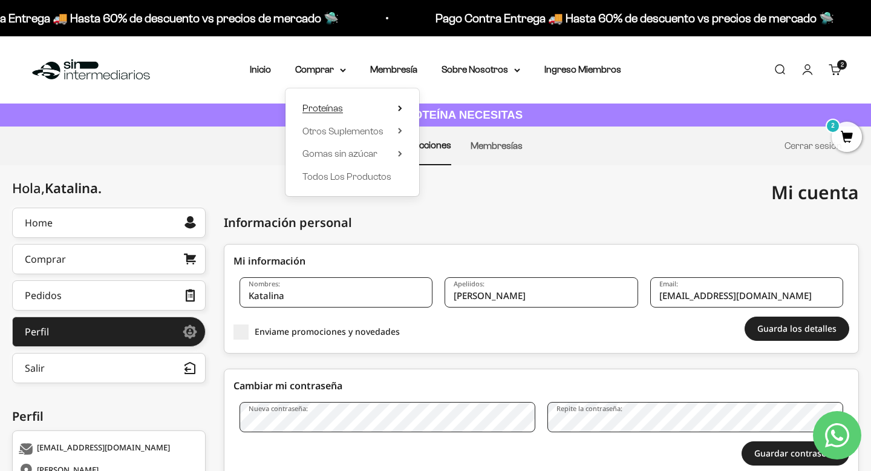
click at [344, 110] on summary "Proteínas" at bounding box center [353, 108] width 100 height 16
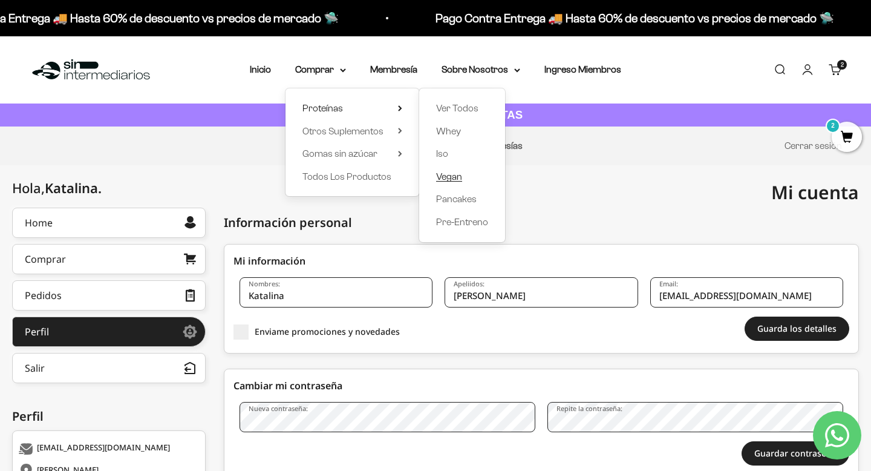
click at [447, 176] on span "Vegan" at bounding box center [449, 176] width 26 height 10
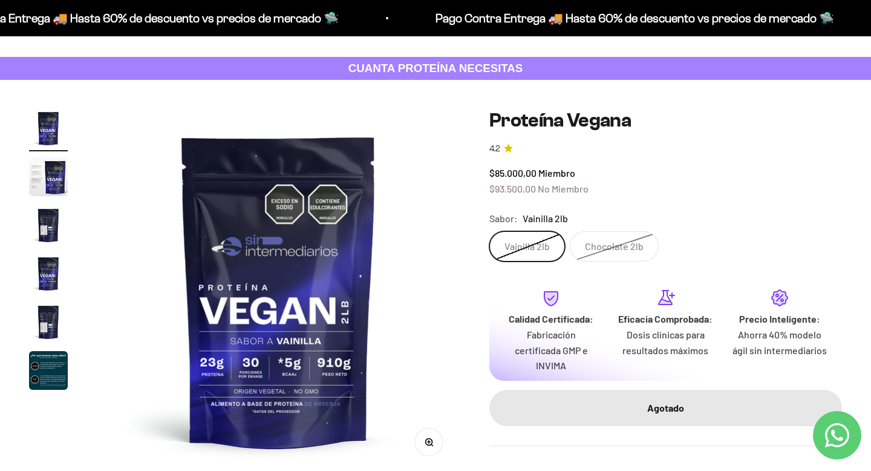
scroll to position [54, 0]
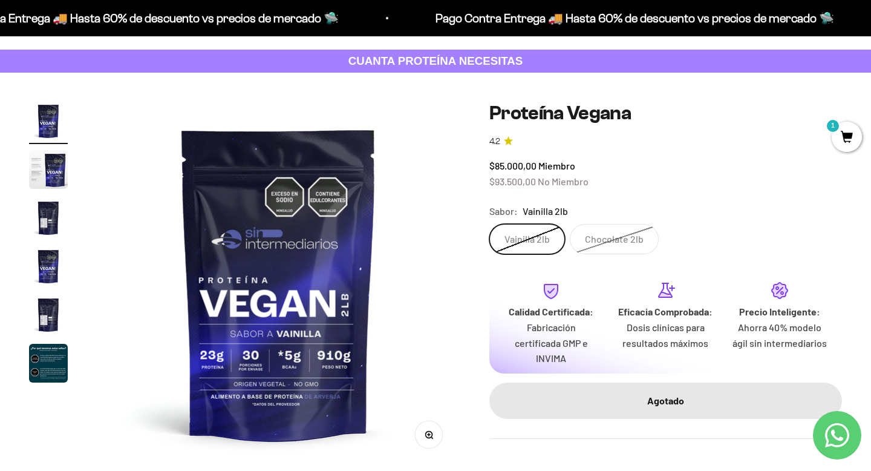
click at [560, 248] on label "Vainilla 2lb" at bounding box center [528, 239] width 76 height 30
click at [490, 224] on input "Vainilla 2lb" at bounding box center [489, 223] width 1 height 1
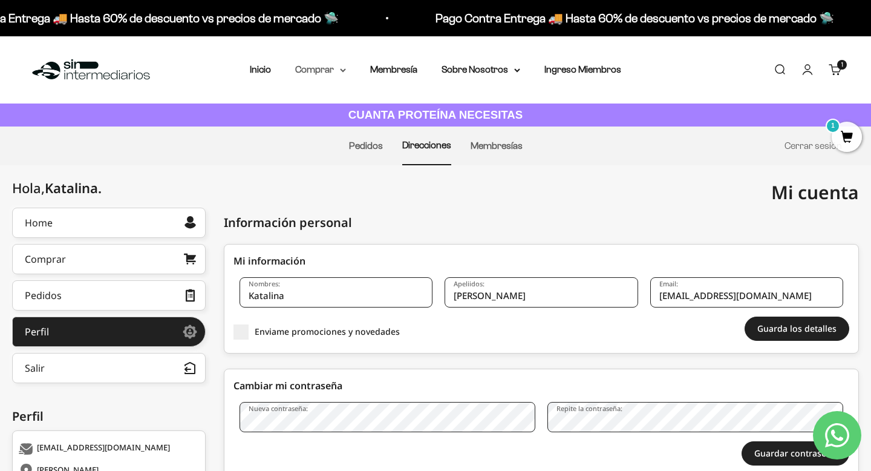
click at [321, 71] on summary "Comprar" at bounding box center [320, 70] width 51 height 16
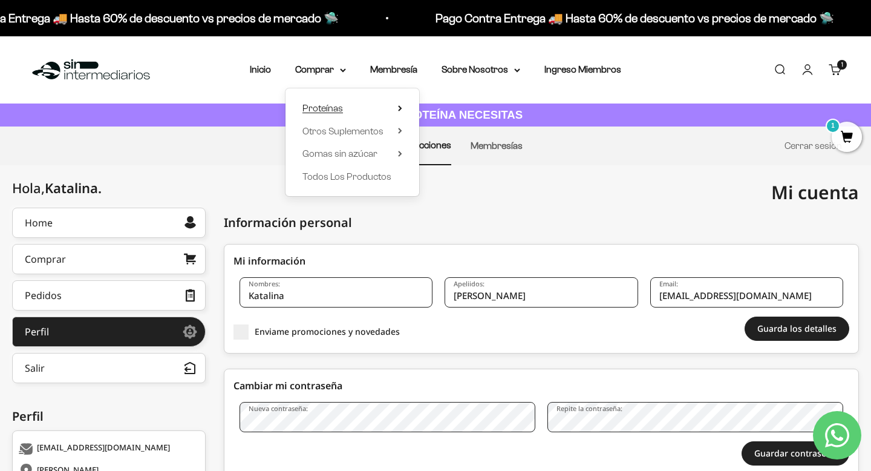
click at [328, 107] on span "Proteínas" at bounding box center [323, 108] width 41 height 10
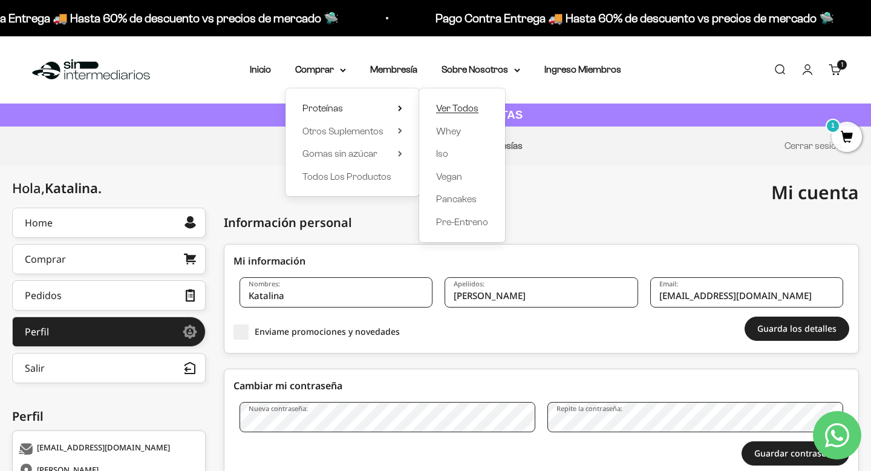
click at [447, 108] on span "Ver Todos" at bounding box center [457, 108] width 42 height 10
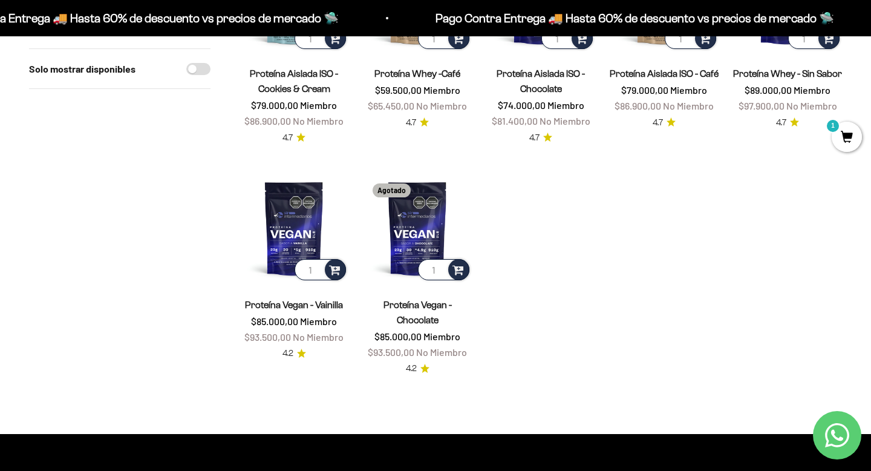
scroll to position [474, 0]
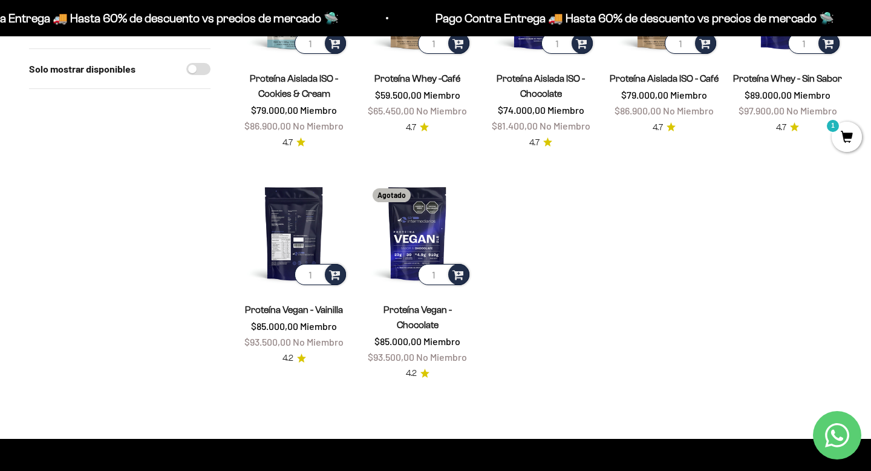
click at [301, 230] on img at bounding box center [294, 233] width 109 height 109
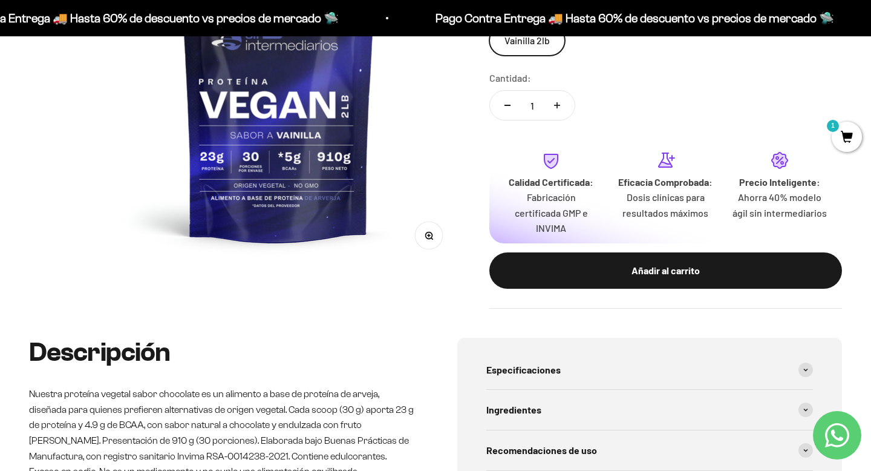
scroll to position [256, 0]
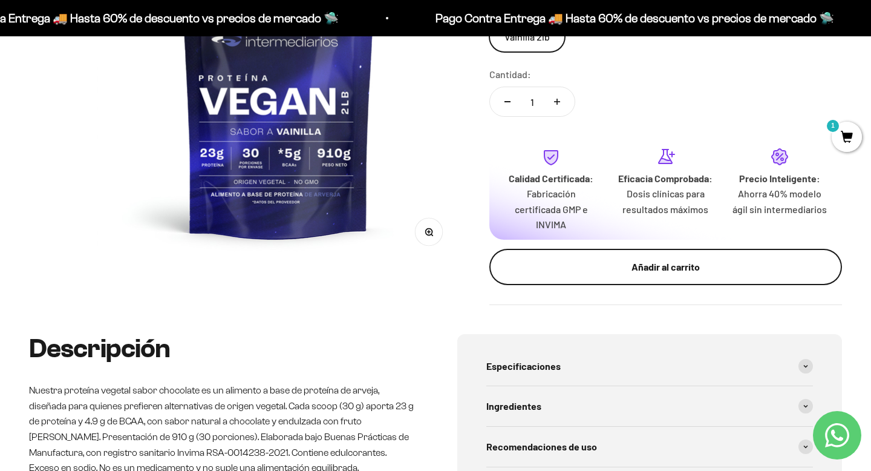
click at [612, 260] on div "Añadir al carrito" at bounding box center [666, 267] width 304 height 16
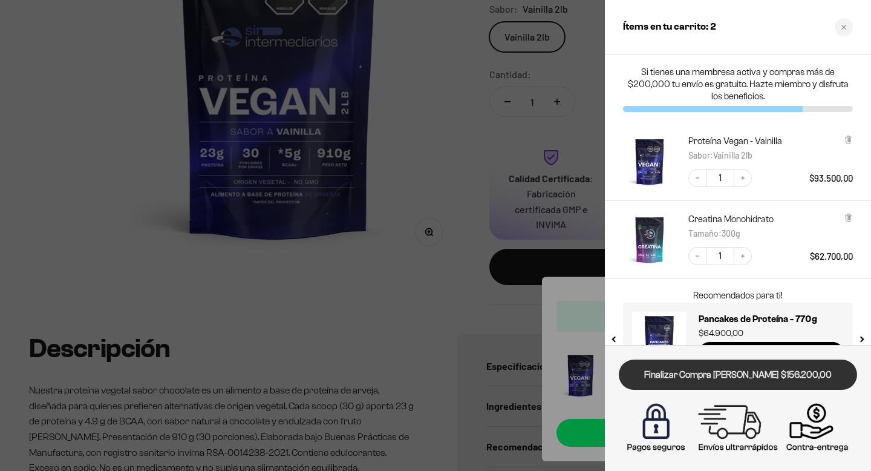
click at [763, 375] on link "Finalizar Compra [PERSON_NAME] $156.200,00" at bounding box center [738, 374] width 238 height 31
